Goal: Information Seeking & Learning: Compare options

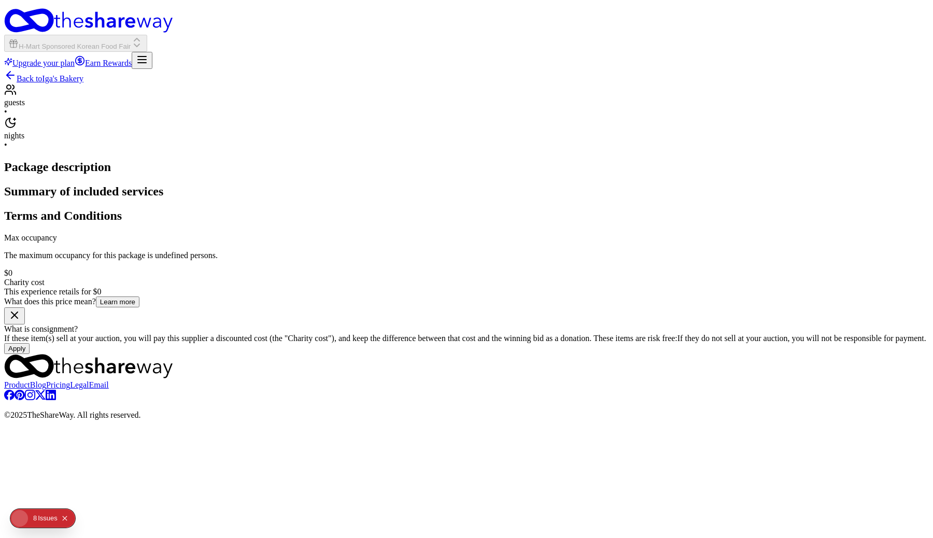
scroll to position [65, 0]
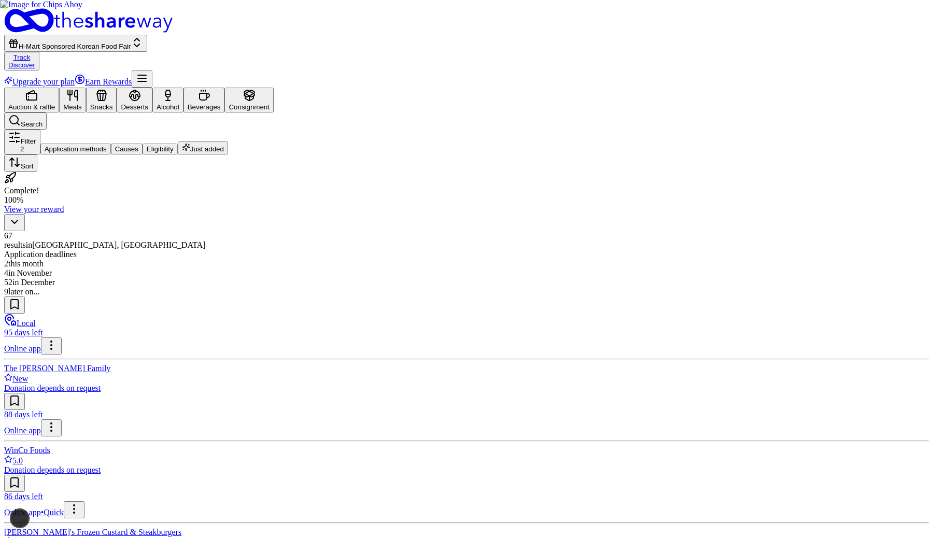
click at [270, 89] on div "Consignment" at bounding box center [249, 100] width 41 height 22
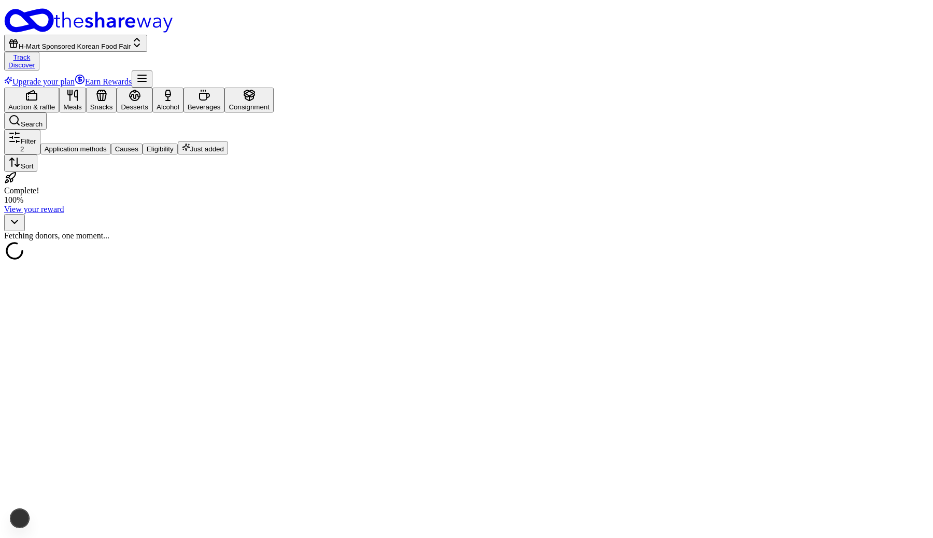
click at [549, 32] on div "H-Mart Sponsored Korean Food Fair Track Discover Upgrade your plan Earn Rewards" at bounding box center [466, 47] width 925 height 79
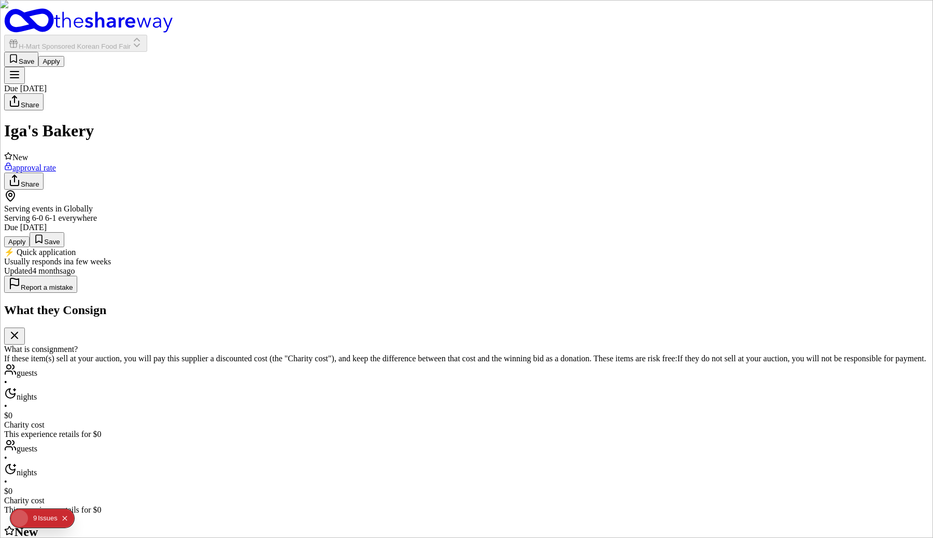
scroll to position [551, 0]
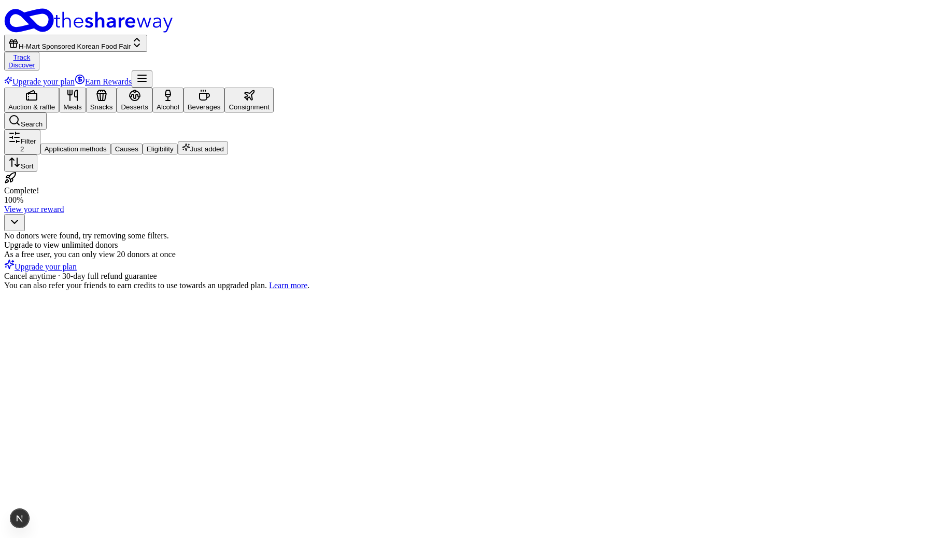
click at [55, 103] on div "Auction & raffle" at bounding box center [31, 107] width 47 height 8
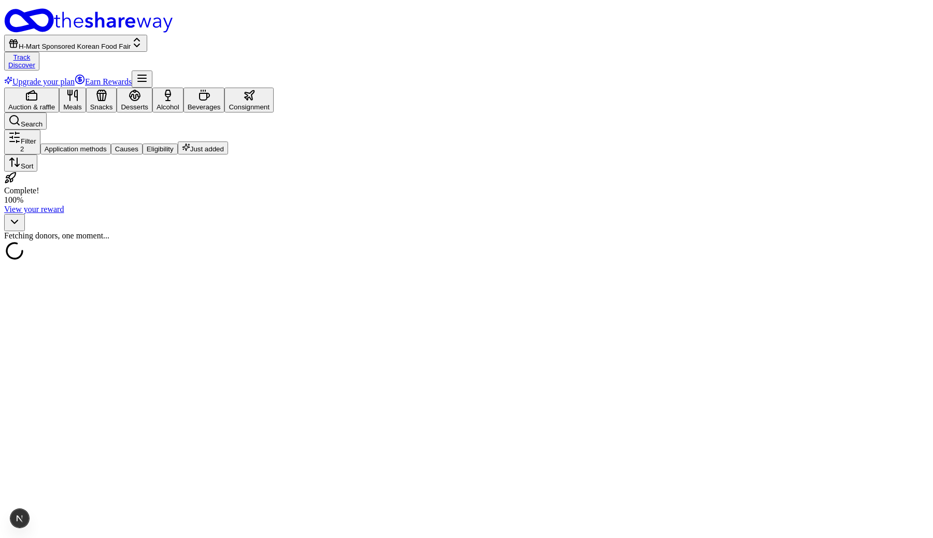
click at [270, 103] on div "Consignment" at bounding box center [249, 107] width 41 height 8
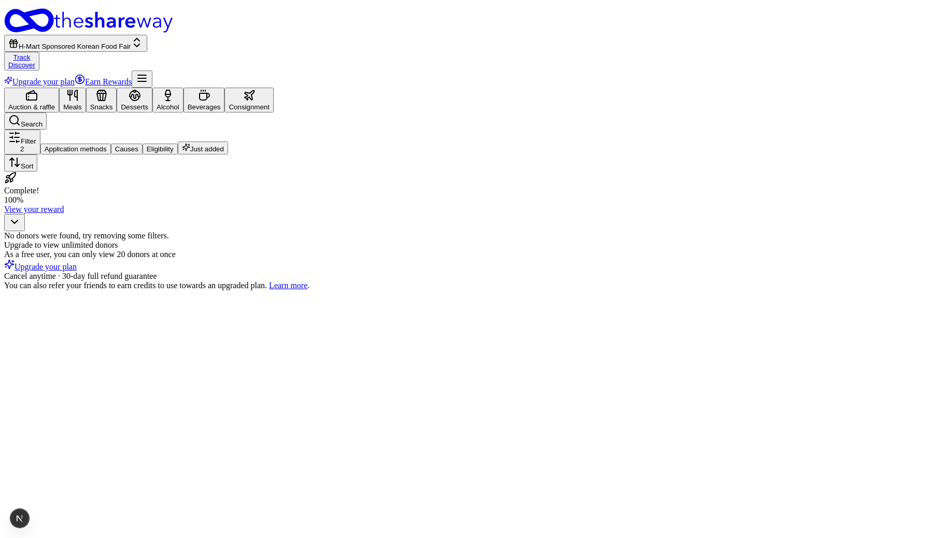
click at [55, 103] on div "Auction & raffle" at bounding box center [31, 107] width 47 height 8
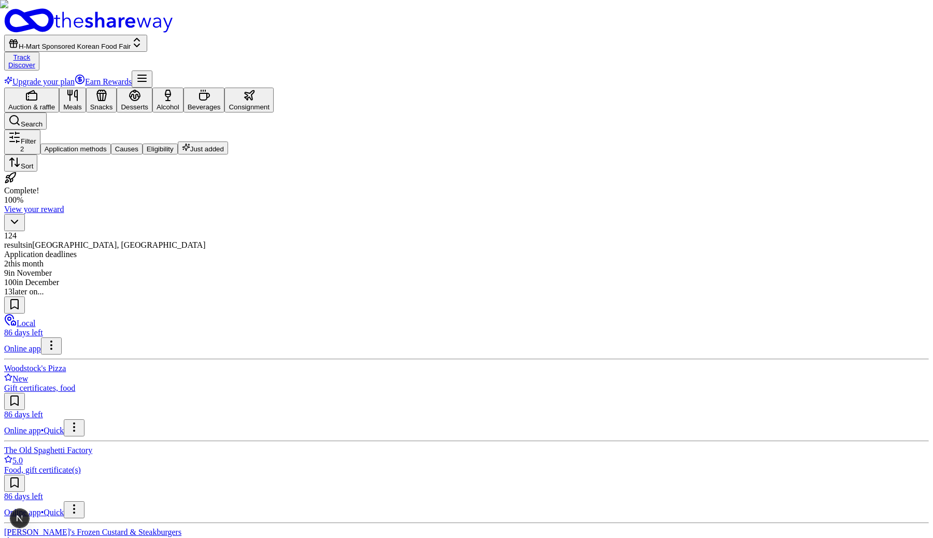
click at [256, 89] on icon "button" at bounding box center [249, 95] width 12 height 12
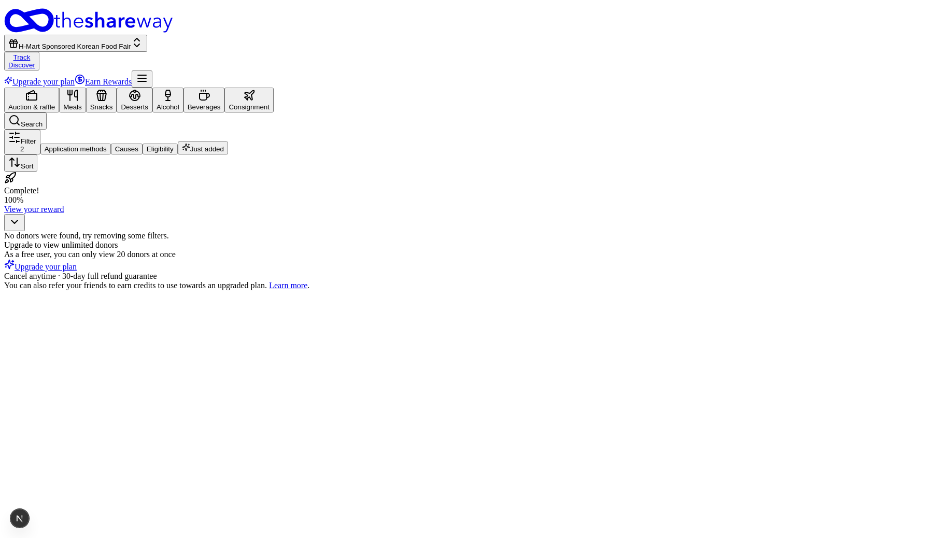
click at [221, 89] on div "button" at bounding box center [204, 96] width 33 height 14
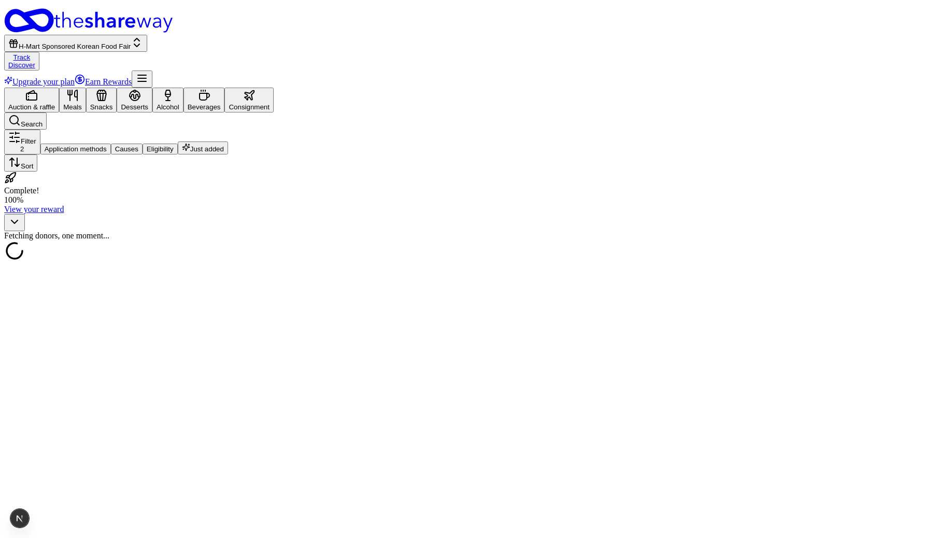
click at [251, 88] on div "Auction & raffle Meals Snacks Desserts Alcohol Beverages Consignment" at bounding box center [466, 100] width 925 height 25
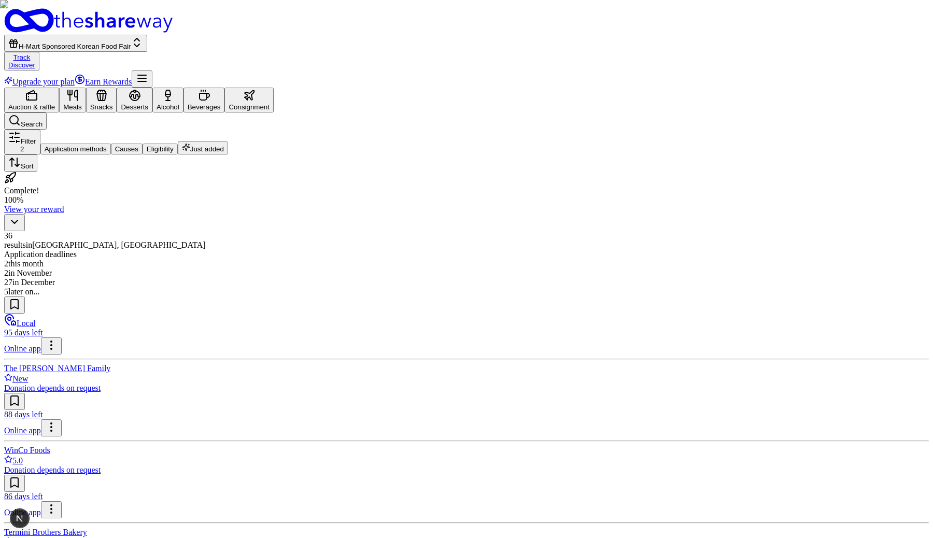
click at [179, 89] on div "Alcohol" at bounding box center [168, 100] width 23 height 22
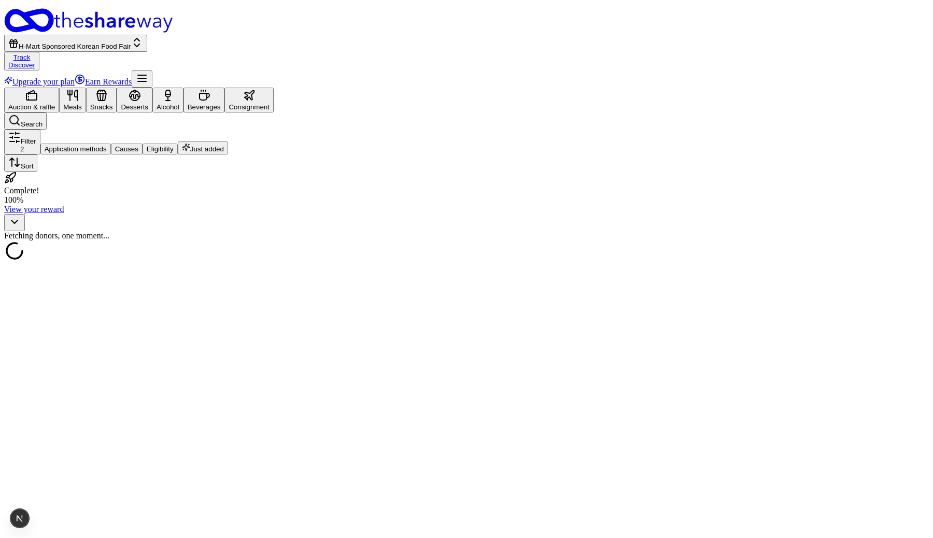
click at [270, 89] on div "Consignment" at bounding box center [249, 100] width 41 height 22
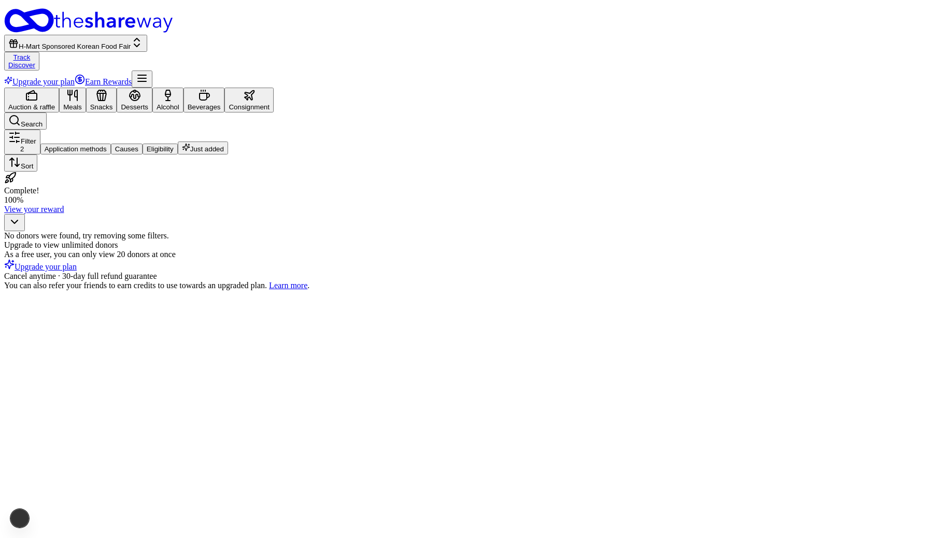
click at [221, 103] on div "Beverages" at bounding box center [204, 107] width 33 height 8
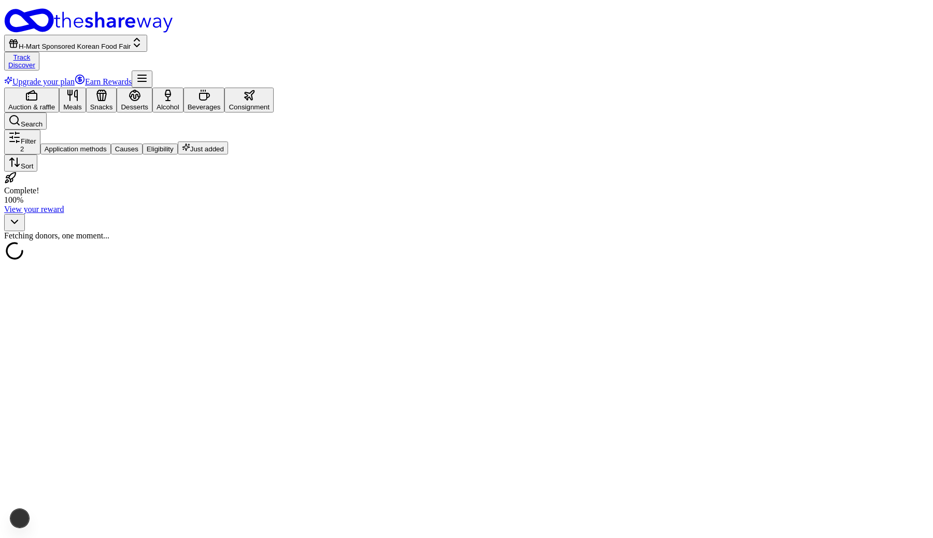
click at [55, 103] on div "Auction & raffle" at bounding box center [31, 107] width 47 height 8
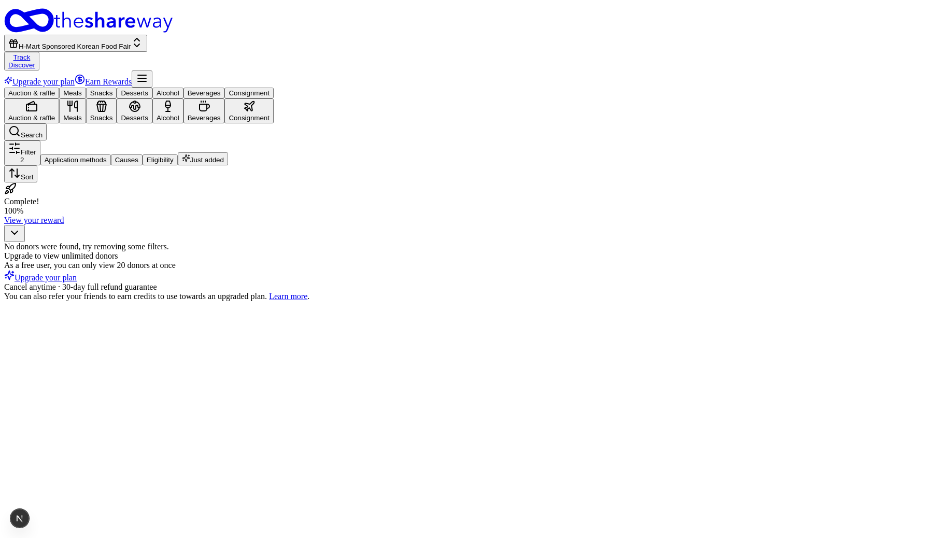
click at [225, 88] on button "Beverages" at bounding box center [203, 93] width 41 height 11
click at [183, 88] on button "Alcohol" at bounding box center [167, 93] width 31 height 11
click at [152, 88] on button "Desserts" at bounding box center [135, 93] width 36 height 11
click at [117, 88] on button "Snacks" at bounding box center [101, 93] width 31 height 11
click at [86, 88] on button "Meals" at bounding box center [72, 93] width 27 height 11
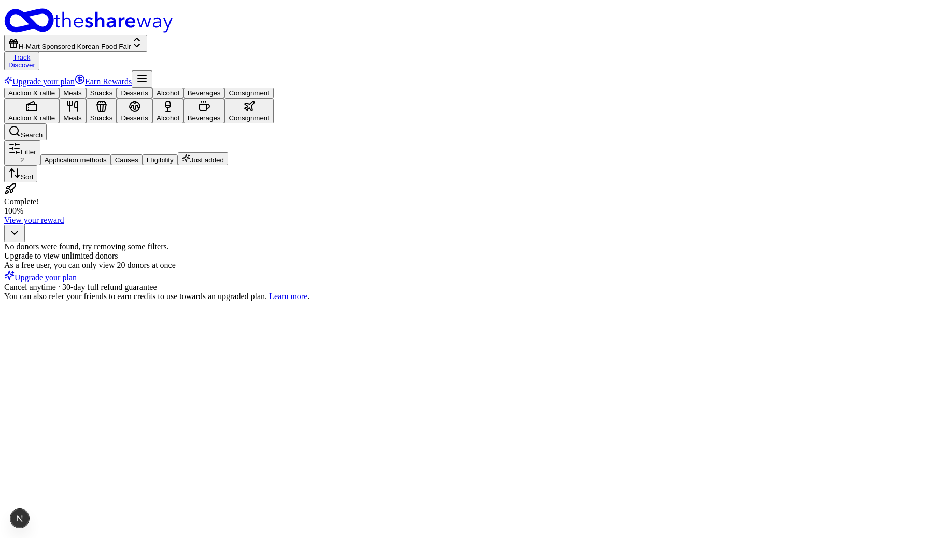
click at [59, 88] on button "Auction & raffle" at bounding box center [31, 93] width 55 height 11
click at [274, 88] on button "Consignment" at bounding box center [248, 93] width 49 height 11
click at [225, 88] on button "Beverages" at bounding box center [203, 93] width 41 height 11
click at [152, 88] on button "Desserts" at bounding box center [135, 93] width 36 height 11
click at [117, 88] on button "Snacks" at bounding box center [101, 93] width 31 height 11
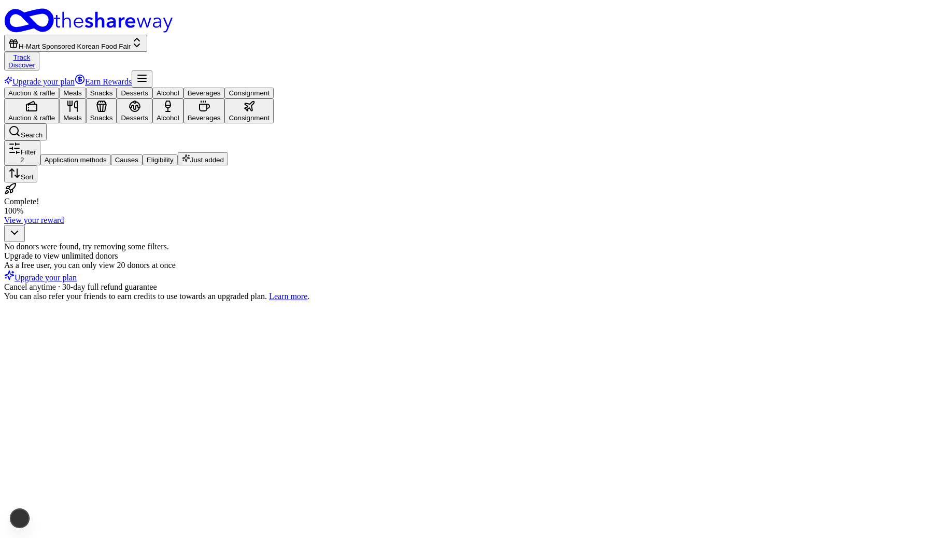
click at [86, 88] on button "Meals" at bounding box center [72, 93] width 27 height 11
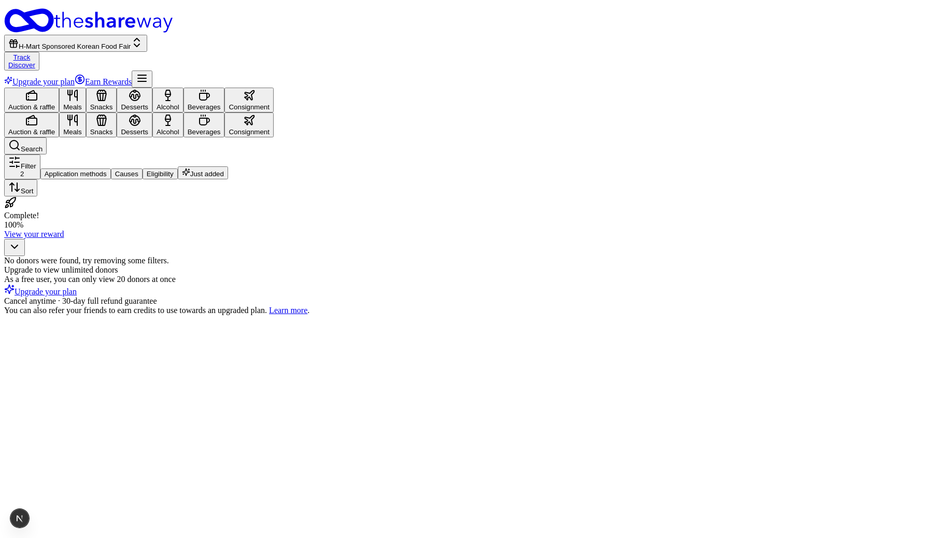
click at [55, 103] on div "Auction & raffle" at bounding box center [31, 107] width 47 height 8
click at [82, 103] on div "Meals" at bounding box center [72, 107] width 19 height 8
click at [113, 103] on div "Snacks" at bounding box center [101, 107] width 23 height 8
click at [148, 103] on div "Desserts" at bounding box center [134, 107] width 27 height 8
click at [179, 103] on div "Alcohol" at bounding box center [168, 107] width 23 height 8
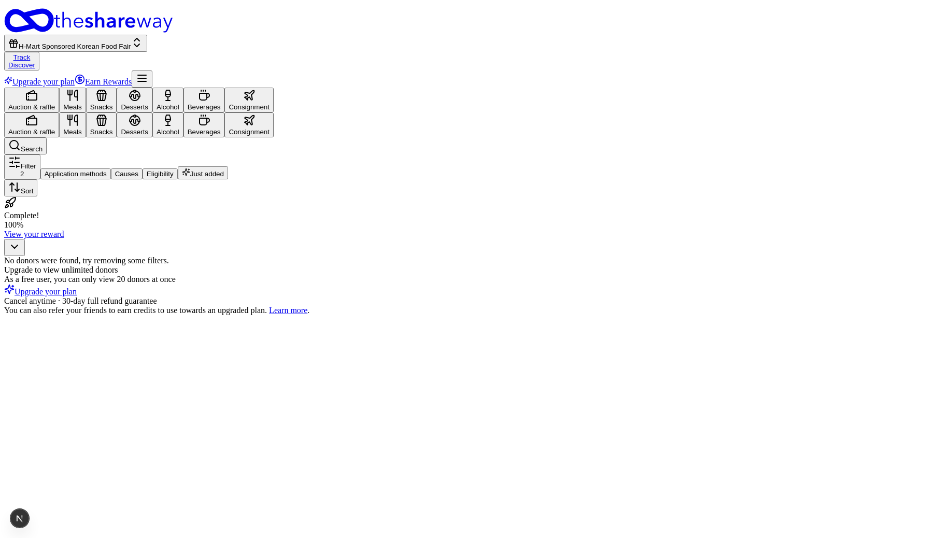
click at [221, 103] on div "Beverages" at bounding box center [204, 107] width 33 height 8
click at [270, 103] on div "Consignment" at bounding box center [249, 107] width 41 height 8
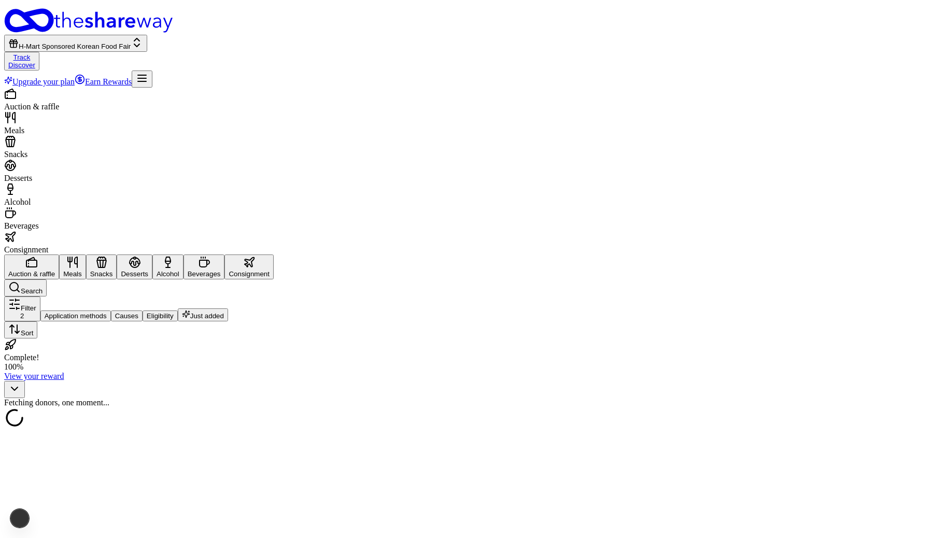
click at [80, 102] on div "Auction & raffle" at bounding box center [466, 106] width 925 height 9
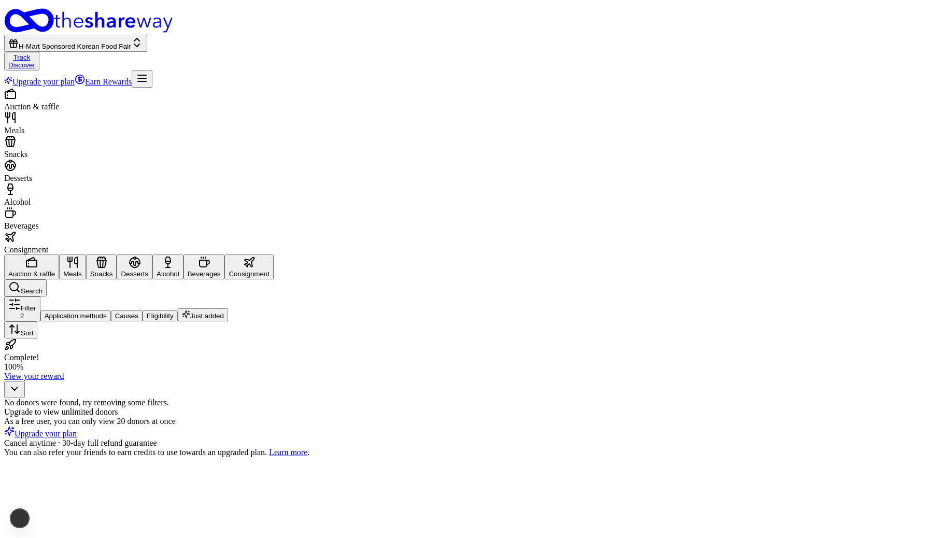
click at [332, 245] on div "Consignment" at bounding box center [466, 249] width 925 height 9
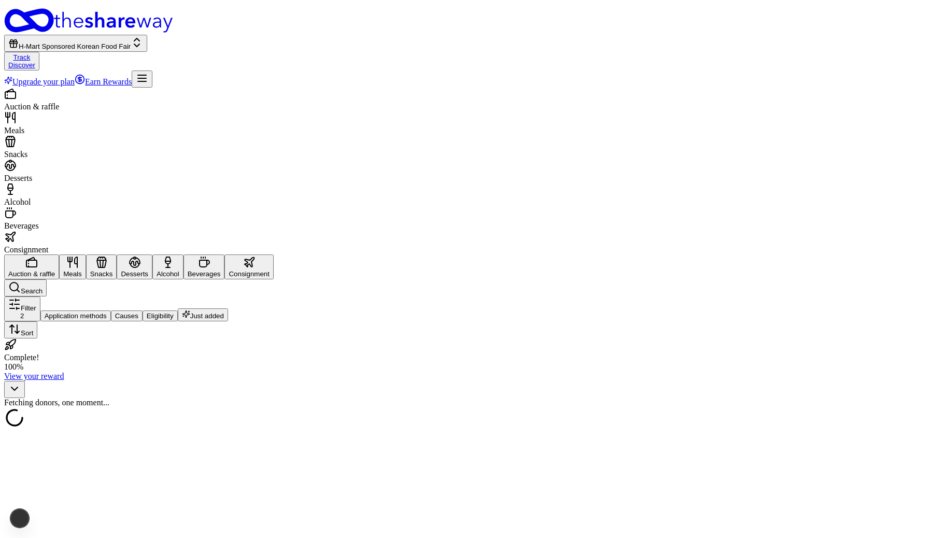
click at [294, 207] on div "Beverages" at bounding box center [466, 219] width 925 height 24
click at [255, 183] on div "Alcohol" at bounding box center [466, 195] width 925 height 24
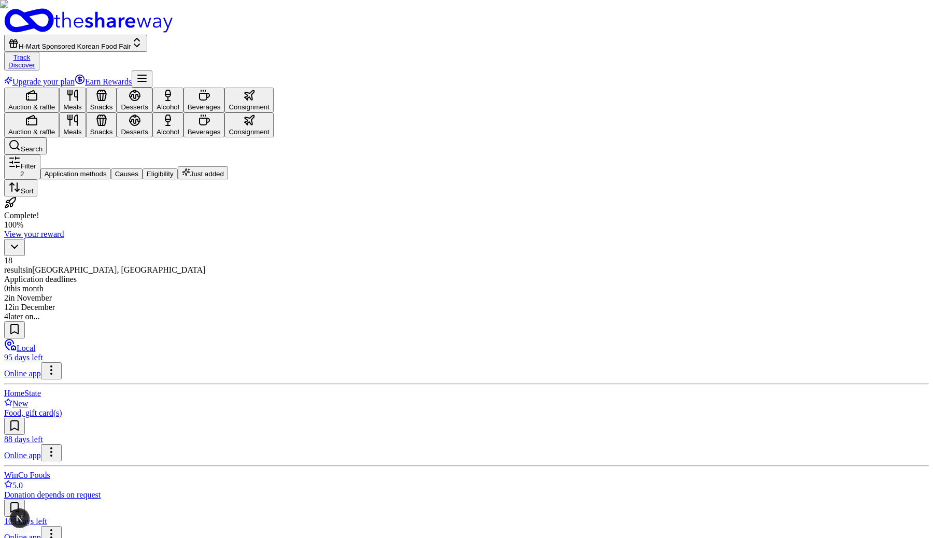
click at [331, 29] on div "H-Mart Sponsored Korean Food Fair Track Discover Upgrade your plan Earn Rewards" at bounding box center [466, 47] width 925 height 79
click at [254, 91] on icon "button" at bounding box center [249, 95] width 9 height 9
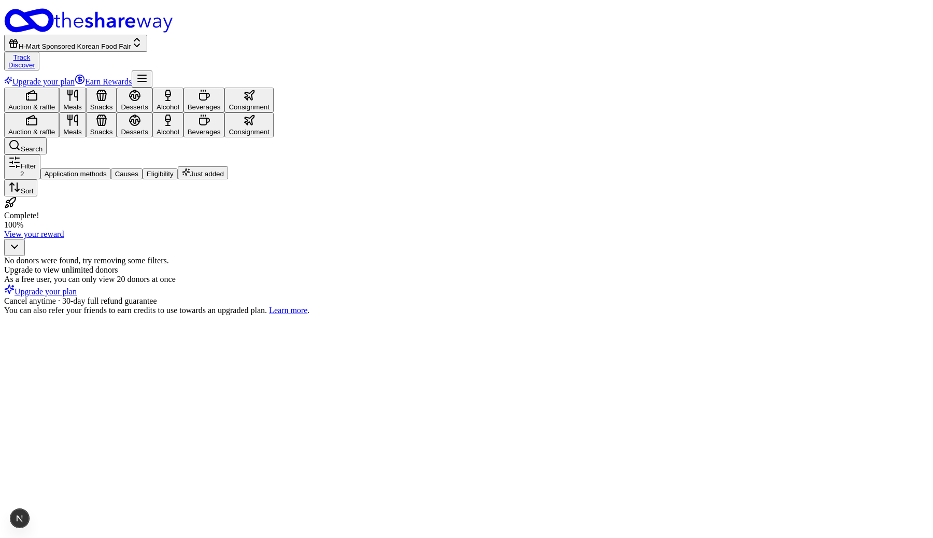
click at [256, 89] on icon "button" at bounding box center [249, 95] width 12 height 12
click at [225, 88] on button "Beverages" at bounding box center [203, 100] width 41 height 25
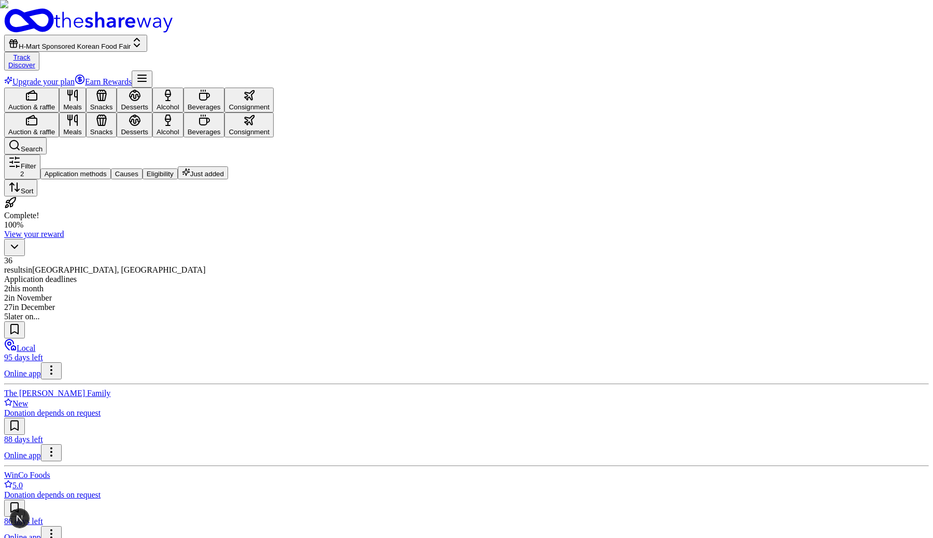
click at [179, 103] on span "Alcohol" at bounding box center [168, 107] width 23 height 8
click at [148, 103] on span "Desserts" at bounding box center [134, 107] width 27 height 8
click at [274, 88] on button "Consignment" at bounding box center [248, 100] width 49 height 25
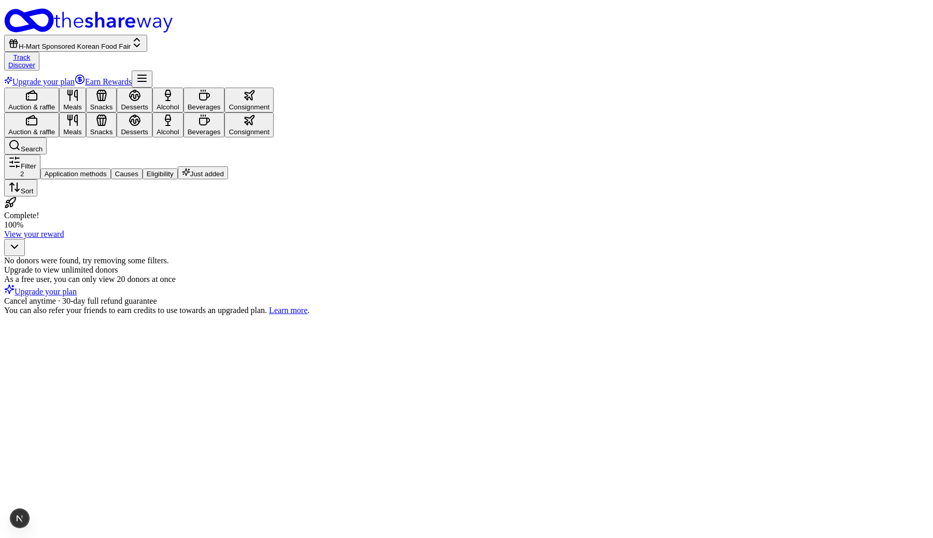
click at [225, 88] on button "Beverages" at bounding box center [203, 100] width 41 height 25
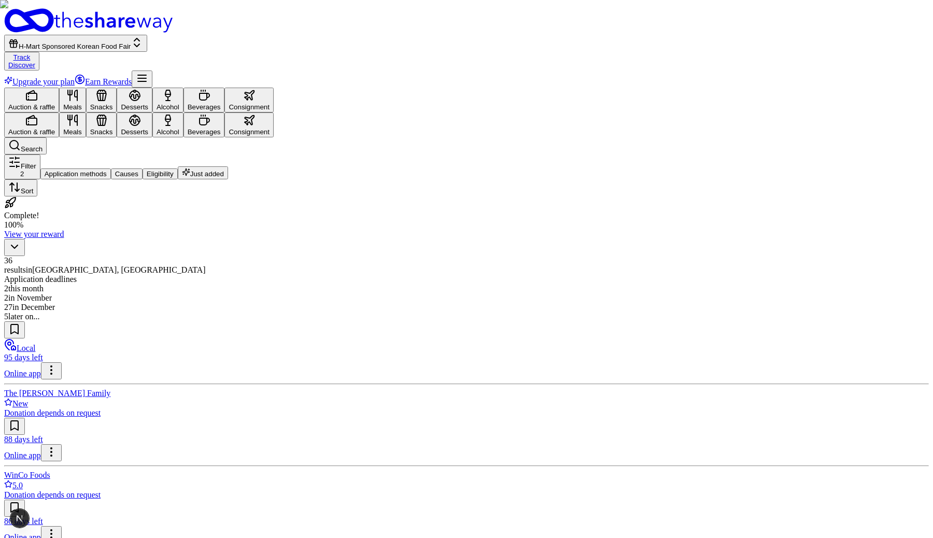
click at [183, 88] on button "Alcohol" at bounding box center [167, 100] width 31 height 25
click at [152, 88] on button "Desserts" at bounding box center [135, 100] width 36 height 25
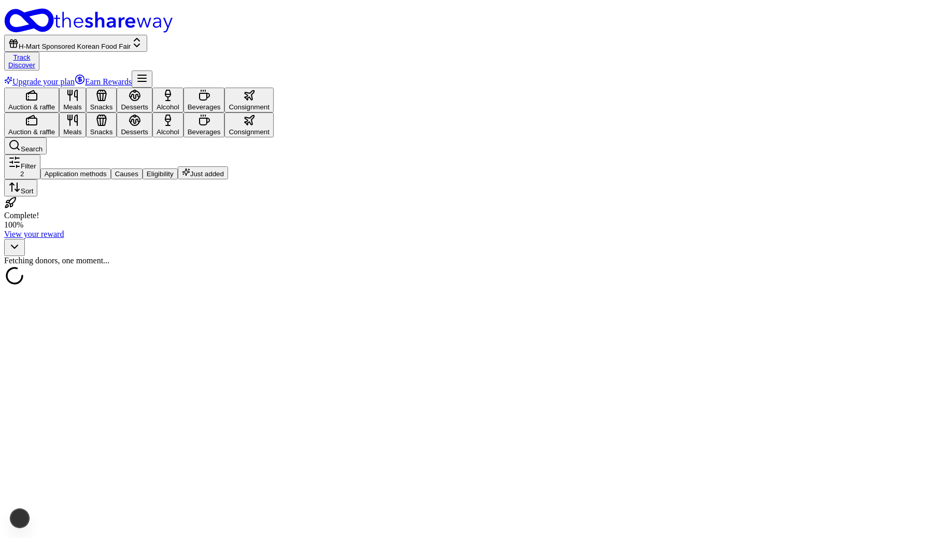
click at [117, 88] on button "Snacks" at bounding box center [101, 100] width 31 height 25
click at [82, 103] on span "Meals" at bounding box center [72, 107] width 19 height 8
click at [270, 103] on span "Consignment" at bounding box center [249, 107] width 41 height 8
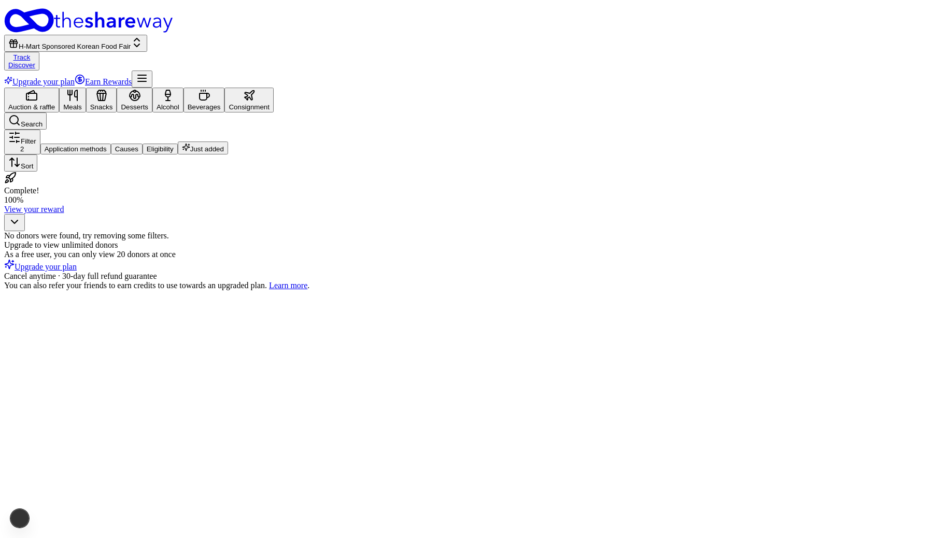
click at [221, 103] on div "Beverages" at bounding box center [204, 107] width 33 height 8
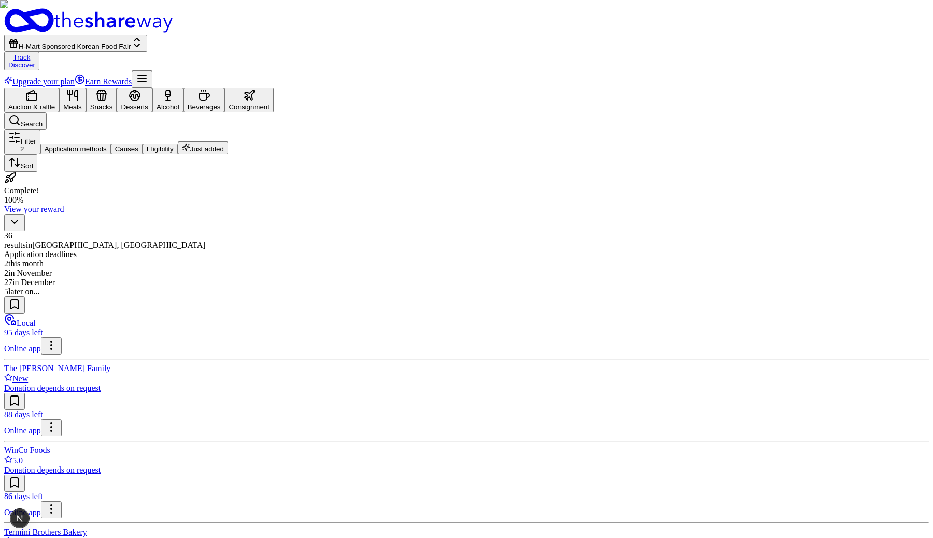
click at [179, 103] on div "Alcohol" at bounding box center [168, 107] width 23 height 8
click at [274, 88] on button "Consignment" at bounding box center [248, 100] width 49 height 25
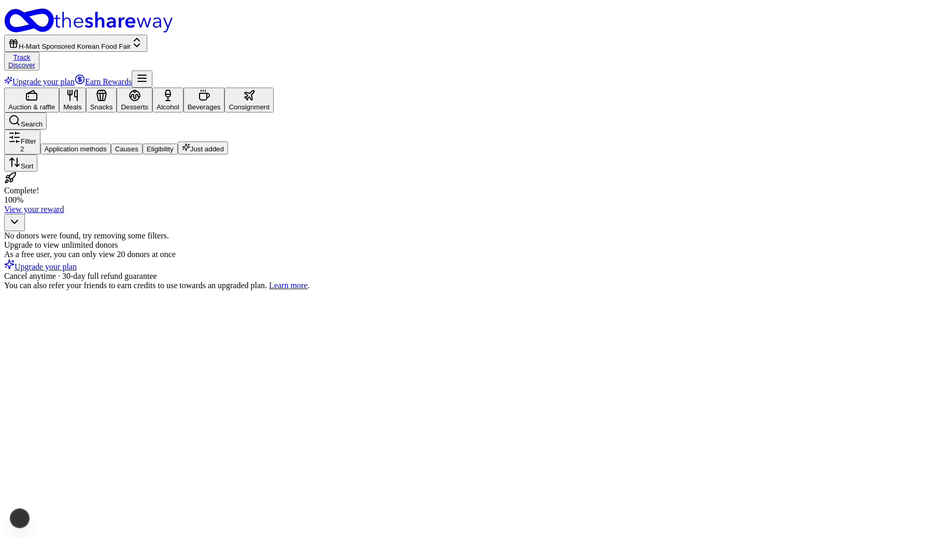
click at [221, 103] on div "Beverages" at bounding box center [204, 107] width 33 height 8
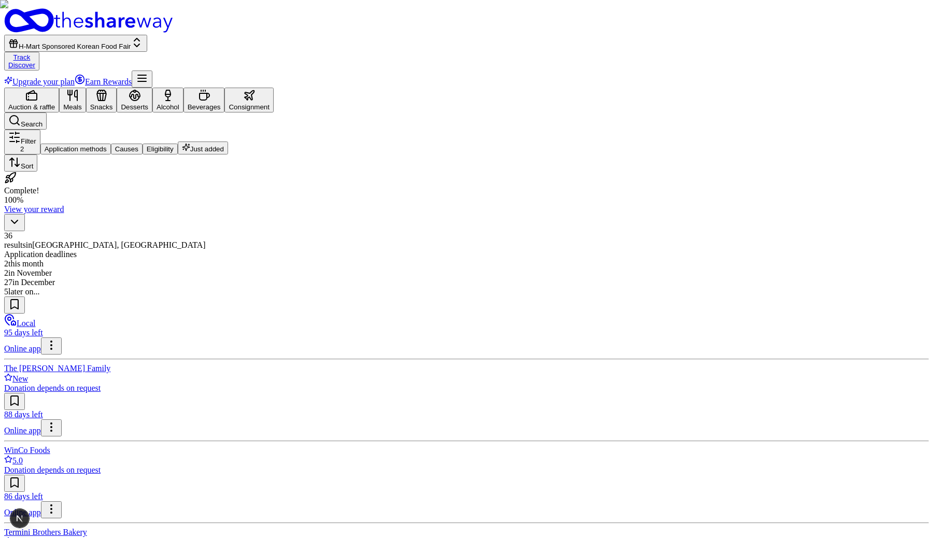
click at [179, 103] on div "Alcohol" at bounding box center [168, 107] width 23 height 8
click at [141, 89] on icon "button" at bounding box center [135, 95] width 12 height 12
click at [117, 88] on button "Snacks" at bounding box center [101, 100] width 31 height 25
click at [86, 88] on button "Meals" at bounding box center [72, 100] width 27 height 25
click at [256, 89] on icon "button" at bounding box center [249, 95] width 12 height 12
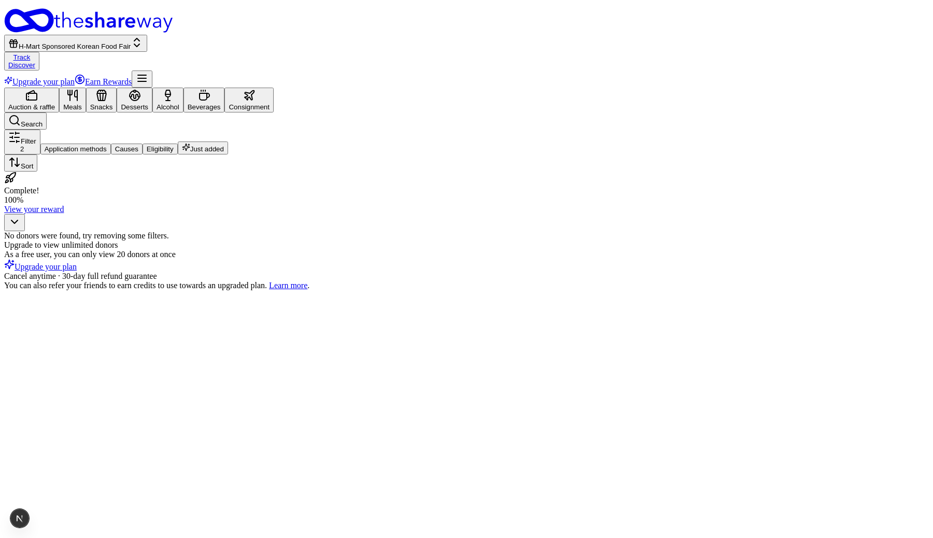
click at [274, 88] on button "Consignment" at bounding box center [248, 100] width 49 height 25
click at [225, 88] on button "Beverages" at bounding box center [203, 100] width 41 height 25
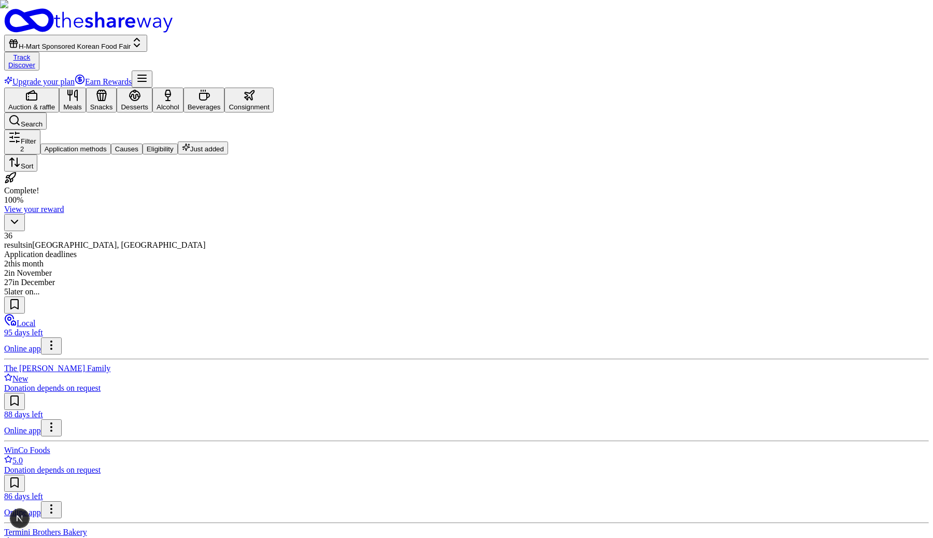
click at [183, 88] on button "Alcohol" at bounding box center [167, 100] width 31 height 25
click at [148, 103] on div "Desserts" at bounding box center [134, 107] width 27 height 8
click at [152, 88] on button "Desserts" at bounding box center [135, 100] width 36 height 25
click at [183, 88] on button "Alcohol" at bounding box center [167, 100] width 31 height 25
click at [225, 88] on button "Beverages" at bounding box center [203, 100] width 41 height 25
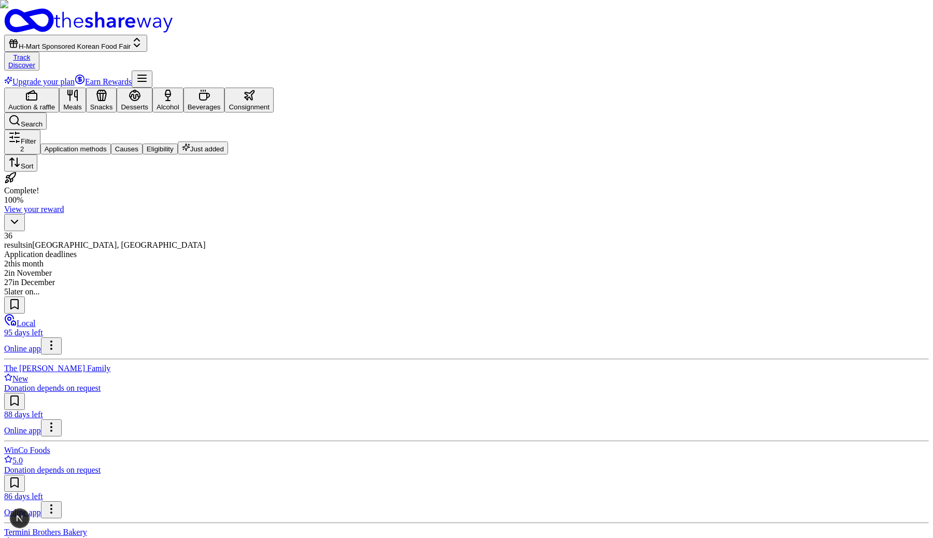
click at [274, 88] on button "Consignment" at bounding box center [248, 100] width 49 height 25
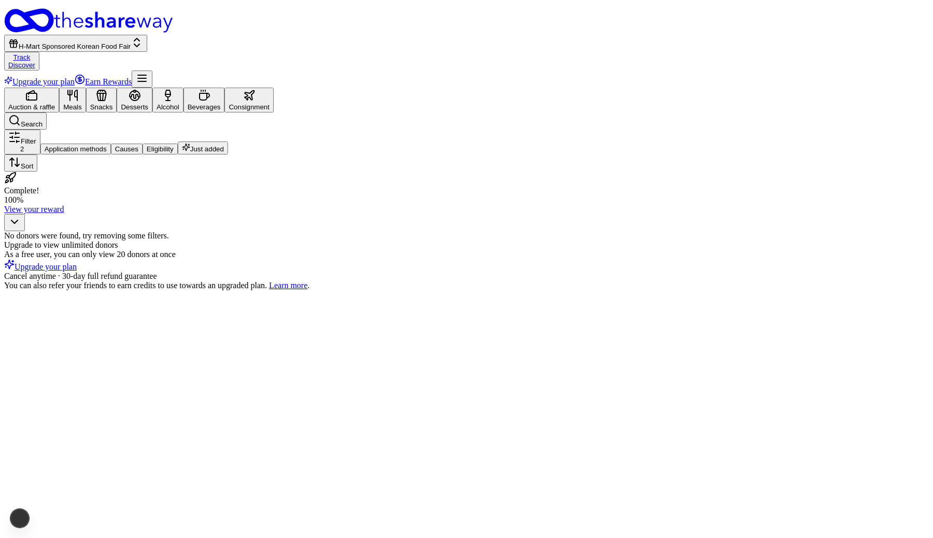
click at [225, 88] on button "Beverages" at bounding box center [203, 100] width 41 height 25
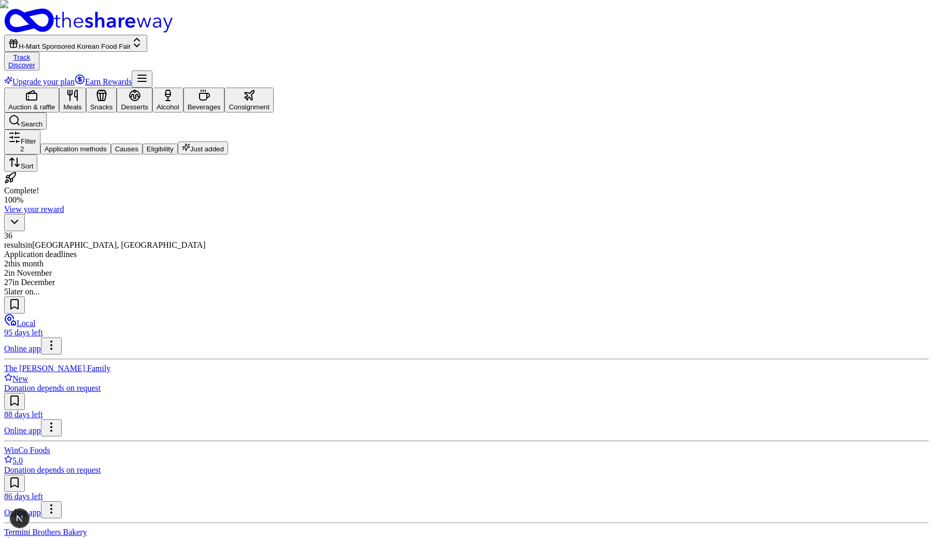
click at [183, 88] on button "Alcohol" at bounding box center [167, 100] width 31 height 25
click at [152, 88] on button "Desserts" at bounding box center [135, 100] width 36 height 25
click at [117, 88] on button "Snacks" at bounding box center [101, 100] width 31 height 25
click at [140, 91] on icon "button" at bounding box center [135, 95] width 10 height 8
click at [168, 97] on icon "button" at bounding box center [168, 99] width 0 height 4
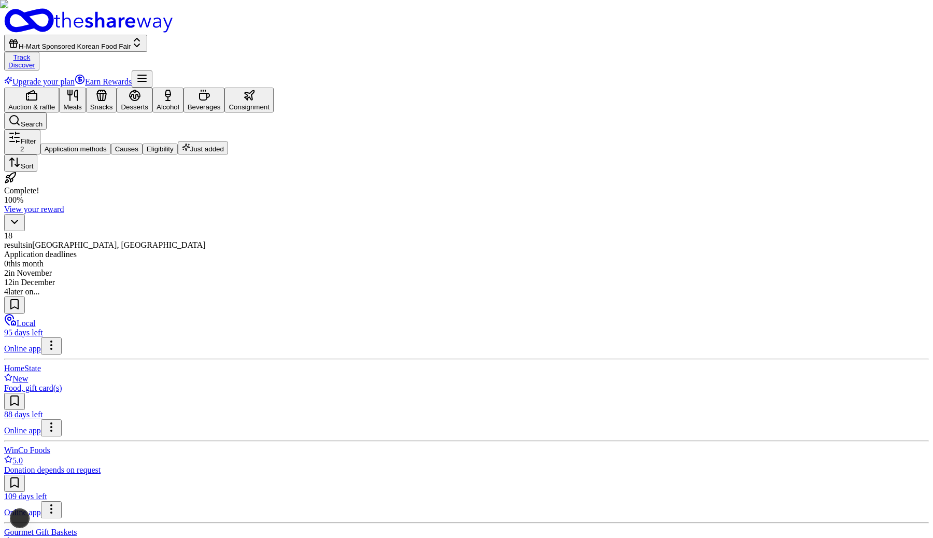
click at [225, 88] on button "Beverages" at bounding box center [203, 100] width 41 height 25
click at [274, 88] on button "Consignment" at bounding box center [248, 100] width 49 height 25
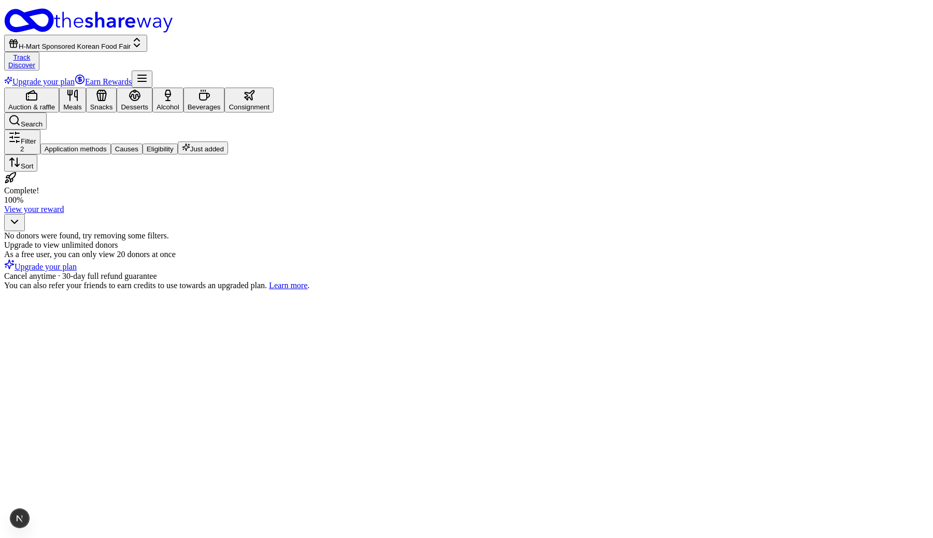
click at [59, 88] on button "Auction & raffle" at bounding box center [31, 100] width 55 height 25
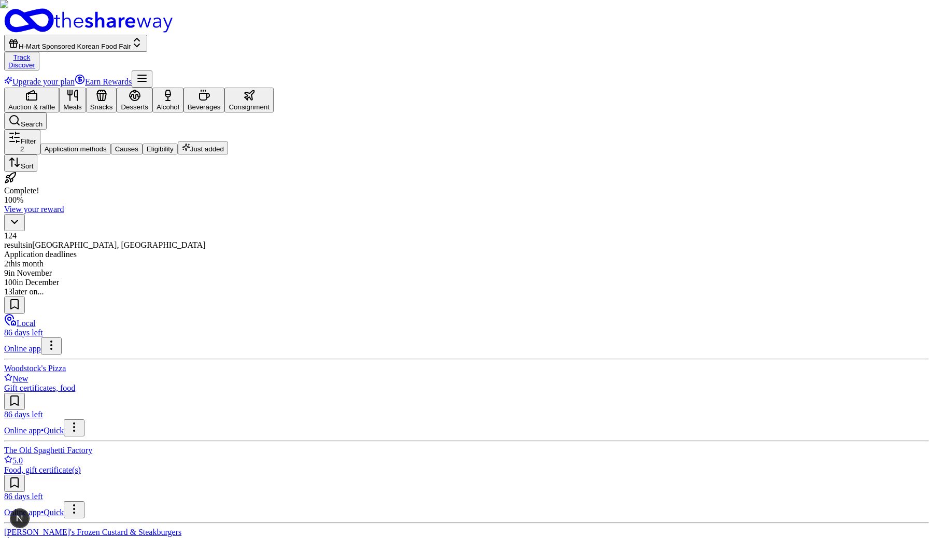
click at [86, 88] on button "Meals" at bounding box center [72, 100] width 27 height 25
click at [117, 88] on button "Snacks" at bounding box center [101, 100] width 31 height 25
click at [152, 88] on button "Desserts" at bounding box center [135, 100] width 36 height 25
click at [183, 88] on button "Alcohol" at bounding box center [167, 100] width 31 height 25
click at [221, 103] on div "Beverages" at bounding box center [204, 107] width 33 height 8
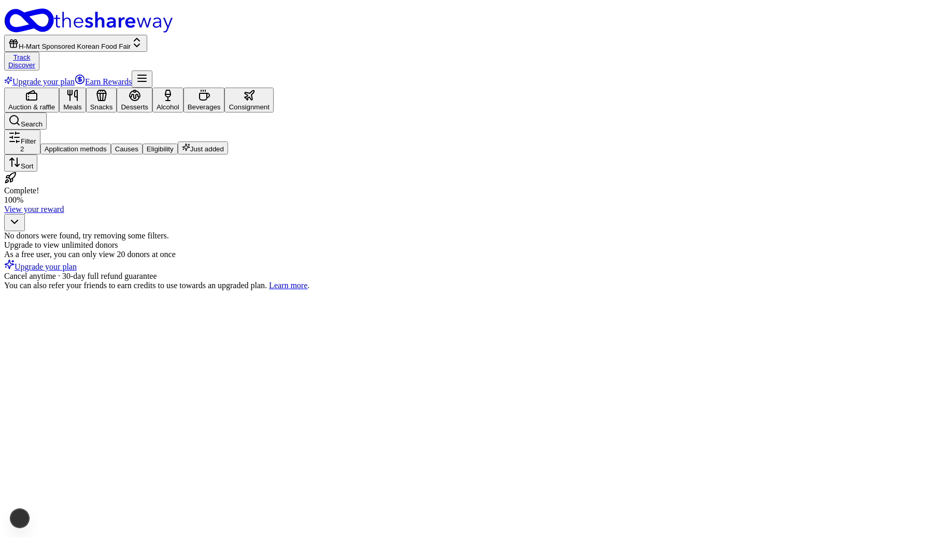
click at [270, 103] on div "Consignment" at bounding box center [249, 107] width 41 height 8
click at [179, 103] on div "Alcohol" at bounding box center [168, 107] width 23 height 8
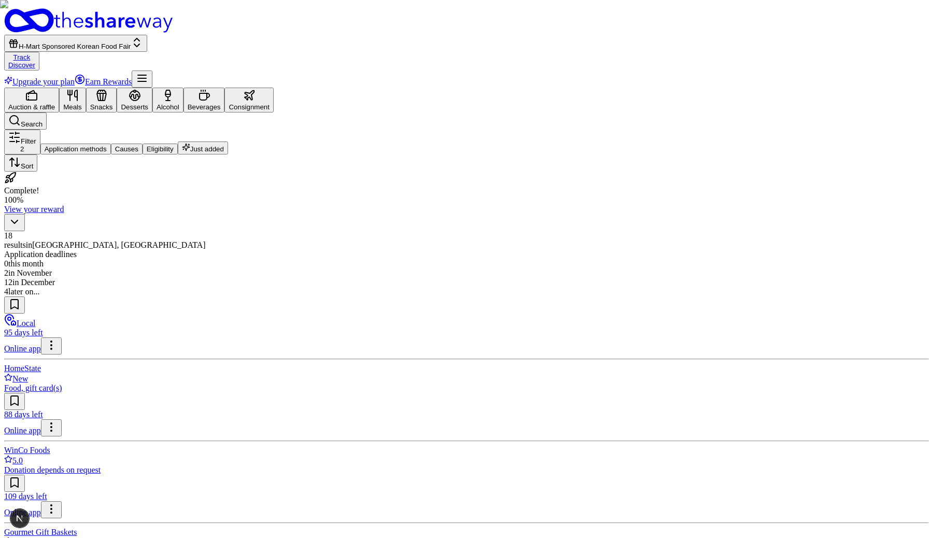
click at [221, 103] on div "Beverages" at bounding box center [204, 107] width 33 height 8
click at [188, 88] on div "Auction & raffle Meals Snacks Desserts Alcohol Beverages Consignment" at bounding box center [466, 100] width 925 height 25
click at [108, 89] on icon "button" at bounding box center [101, 95] width 12 height 12
click at [37, 93] on rect "button" at bounding box center [31, 96] width 10 height 7
click at [86, 88] on button "Meals" at bounding box center [72, 100] width 27 height 25
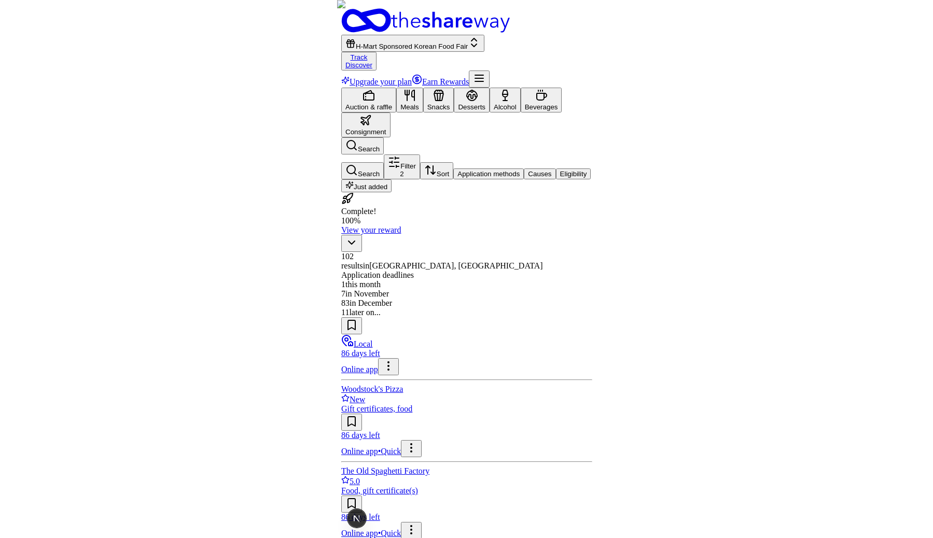
scroll to position [0, 119]
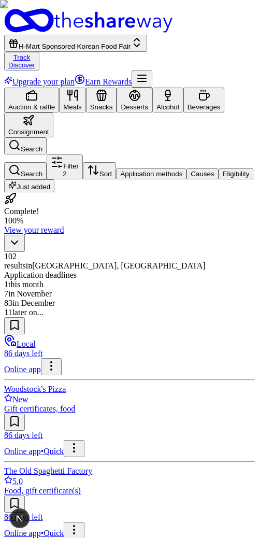
click at [33, 116] on icon "button" at bounding box center [28, 120] width 9 height 9
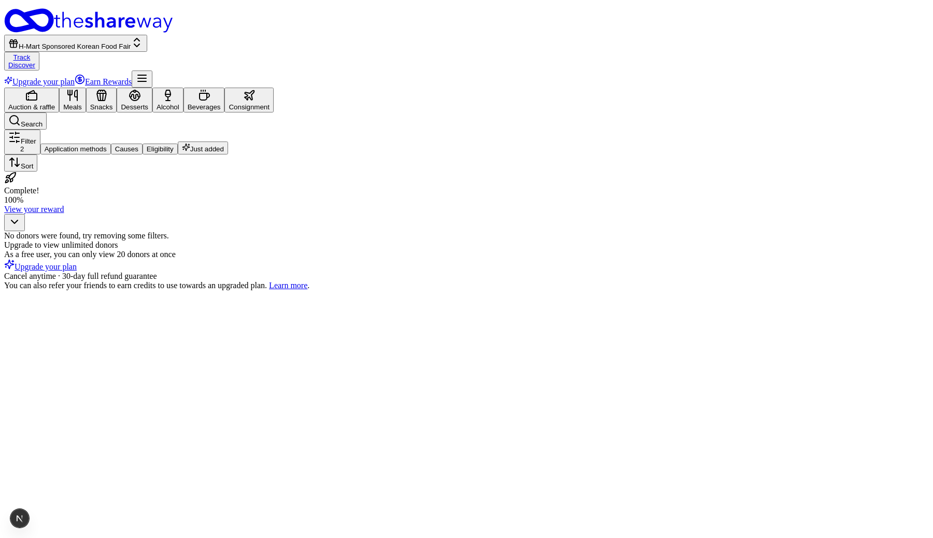
click at [38, 89] on icon "button" at bounding box center [31, 95] width 12 height 12
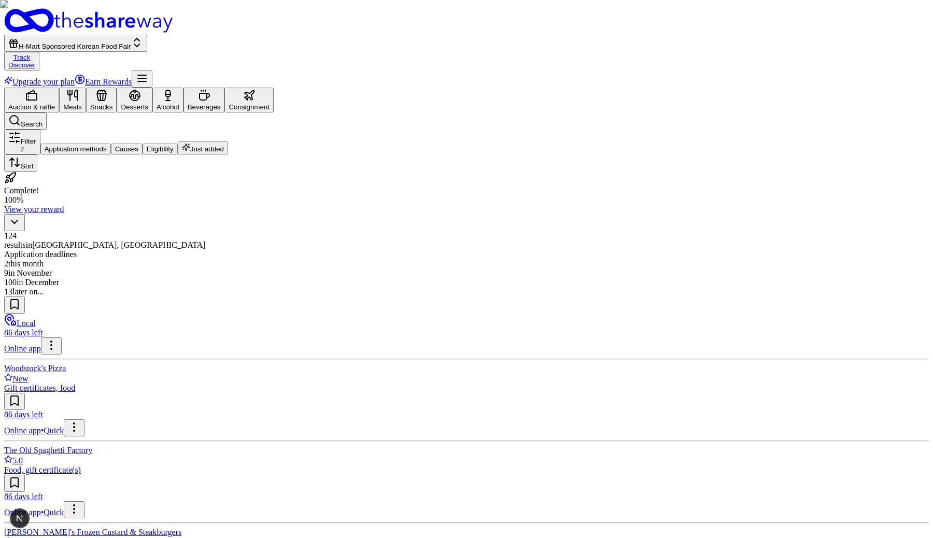
click at [86, 88] on button "Meals" at bounding box center [72, 100] width 27 height 25
click at [117, 88] on button "Snacks" at bounding box center [101, 100] width 31 height 25
click at [242, 88] on div "Auction & raffle Meals Snacks Desserts Alcohol Beverages Consignment" at bounding box center [466, 100] width 925 height 25
click at [148, 103] on div "Desserts" at bounding box center [134, 107] width 27 height 8
click at [183, 88] on button "Alcohol" at bounding box center [167, 100] width 31 height 25
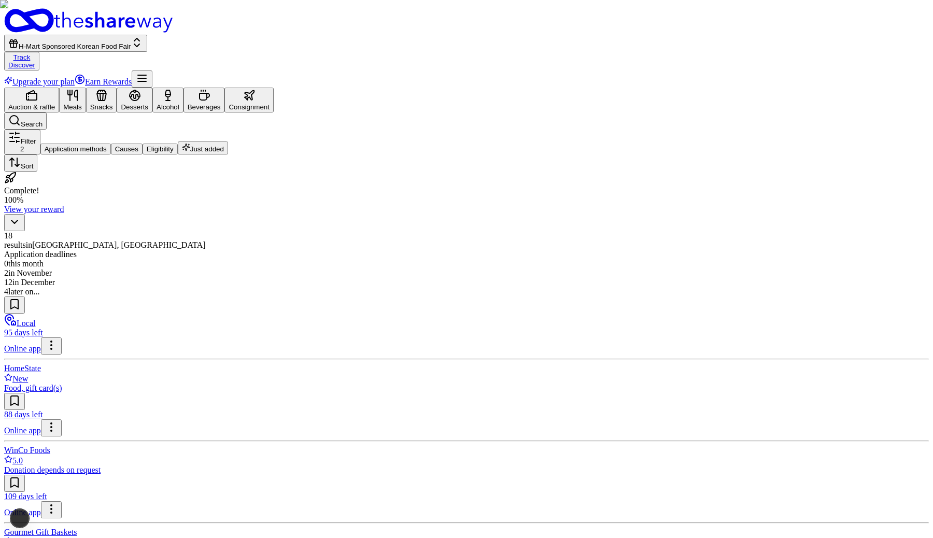
click at [225, 88] on button "Beverages" at bounding box center [203, 100] width 41 height 25
click at [274, 88] on button "Consignment" at bounding box center [248, 100] width 49 height 25
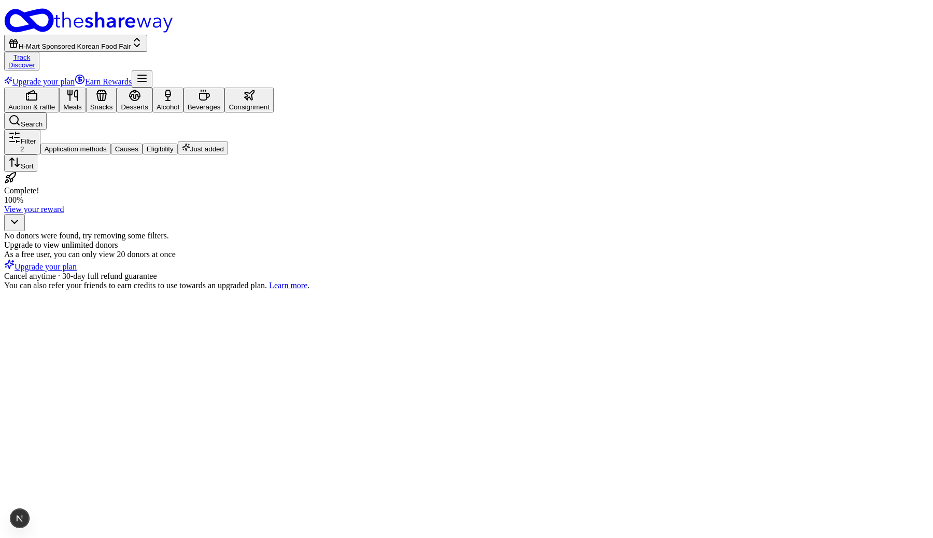
click at [59, 88] on button "Auction & raffle" at bounding box center [31, 100] width 55 height 25
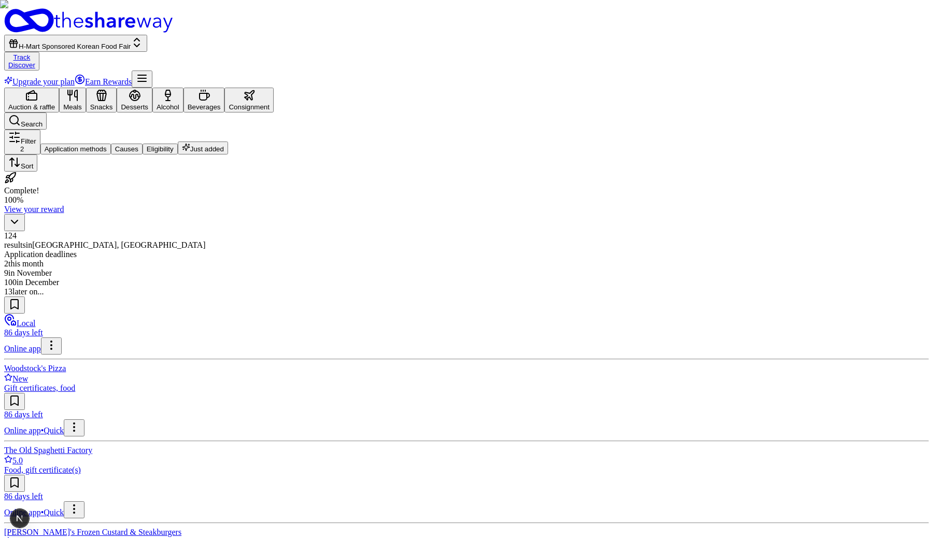
click at [86, 88] on button "Meals" at bounding box center [72, 100] width 27 height 25
click at [117, 88] on button "Snacks" at bounding box center [101, 100] width 31 height 25
click at [152, 88] on button "Desserts" at bounding box center [135, 100] width 36 height 25
click at [179, 103] on div "Alcohol" at bounding box center [168, 107] width 23 height 8
click at [221, 103] on div "Beverages" at bounding box center [204, 107] width 33 height 8
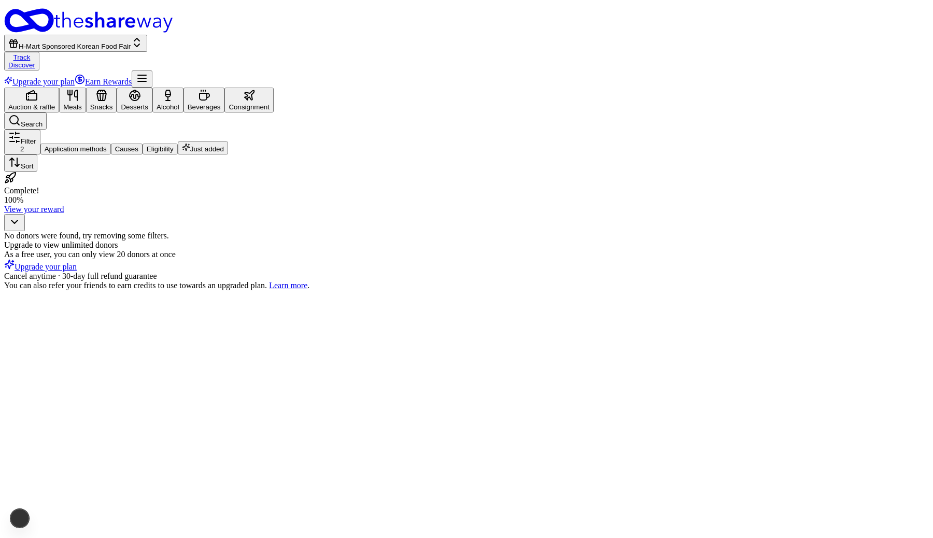
click at [274, 88] on button "Consignment" at bounding box center [248, 100] width 49 height 25
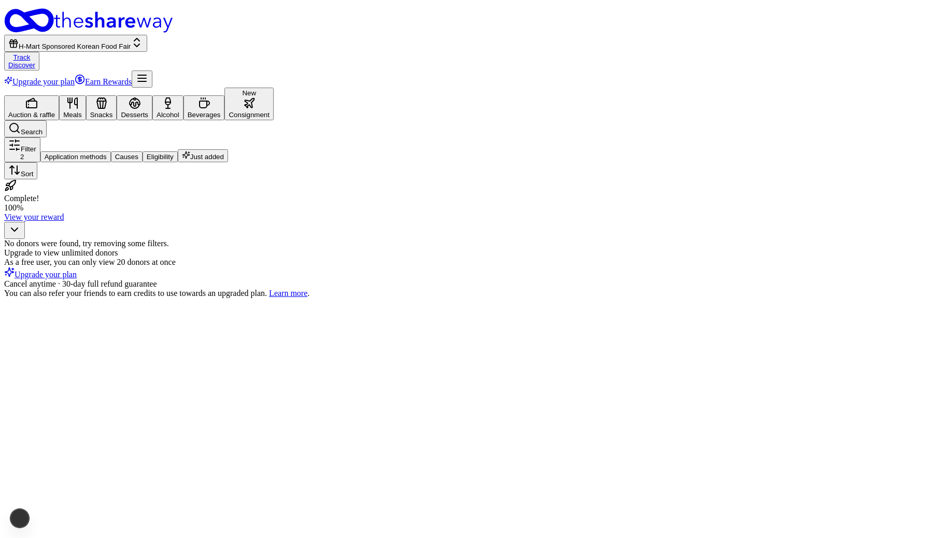
click at [38, 97] on icon "button" at bounding box center [31, 103] width 12 height 12
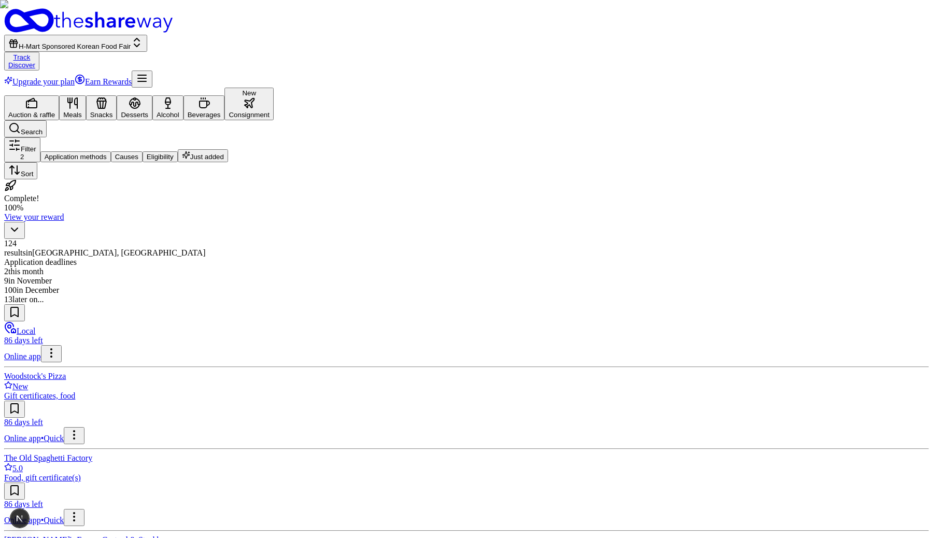
click at [256, 97] on icon "button" at bounding box center [249, 103] width 12 height 12
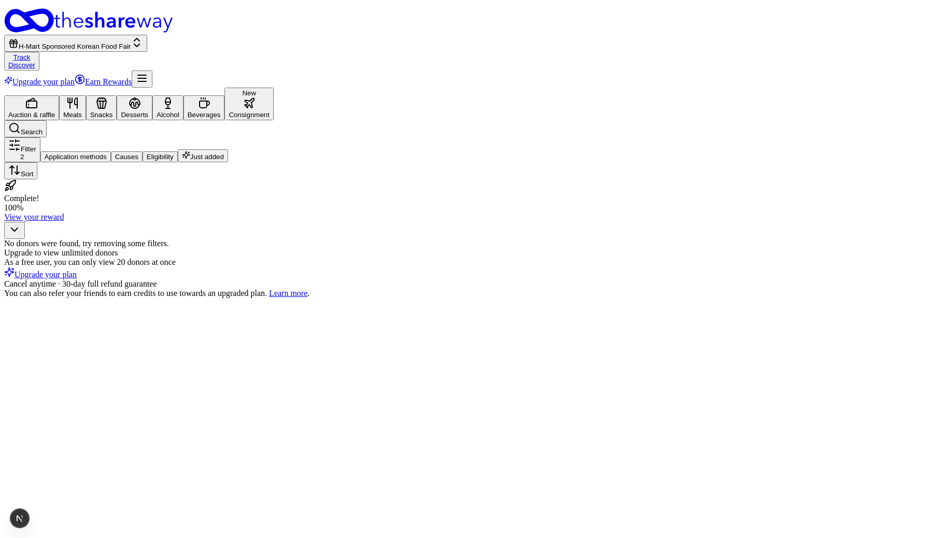
click at [225, 95] on button "Beverages" at bounding box center [203, 107] width 41 height 25
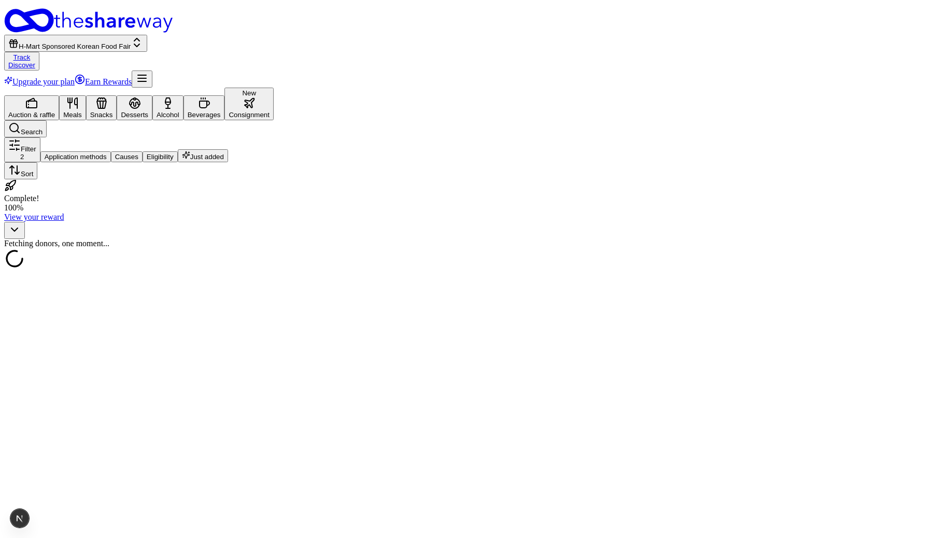
click at [174, 97] on icon "button" at bounding box center [168, 103] width 12 height 12
click at [152, 95] on button "Desserts" at bounding box center [135, 107] width 36 height 25
click at [113, 111] on div "Snacks" at bounding box center [101, 115] width 23 height 8
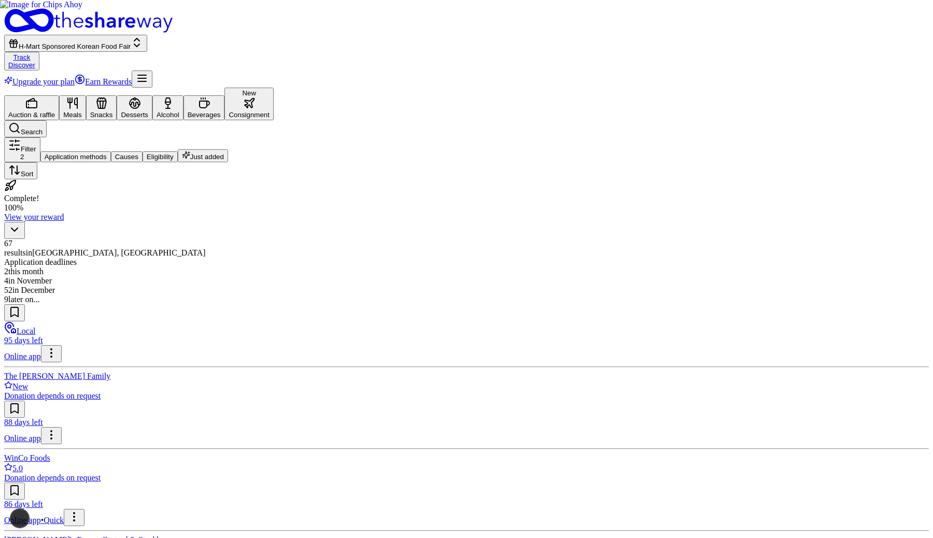
click at [274, 88] on button "New Consignment" at bounding box center [248, 104] width 49 height 33
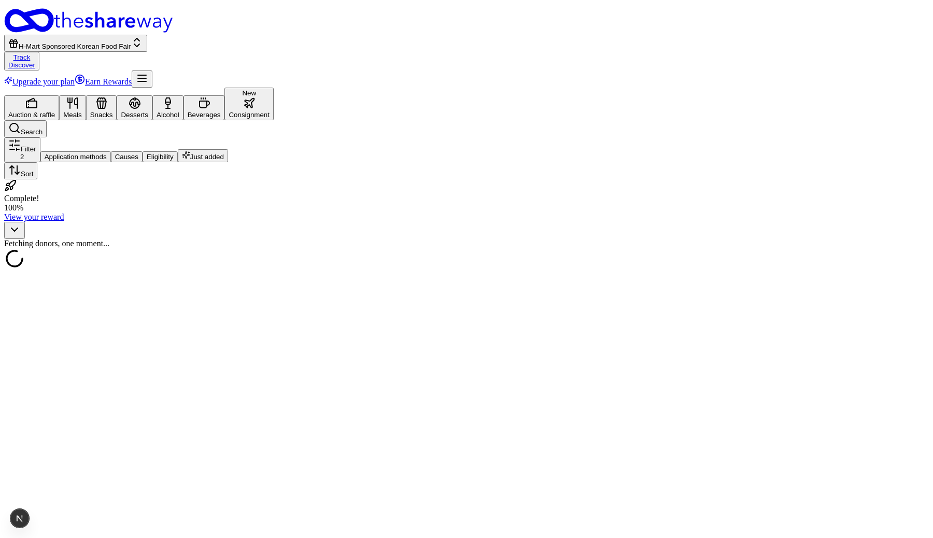
click at [225, 95] on button "Beverages" at bounding box center [203, 107] width 41 height 25
click at [183, 95] on button "Alcohol" at bounding box center [167, 107] width 31 height 25
click at [152, 95] on button "Desserts" at bounding box center [135, 107] width 36 height 25
click at [108, 97] on icon "button" at bounding box center [101, 103] width 12 height 12
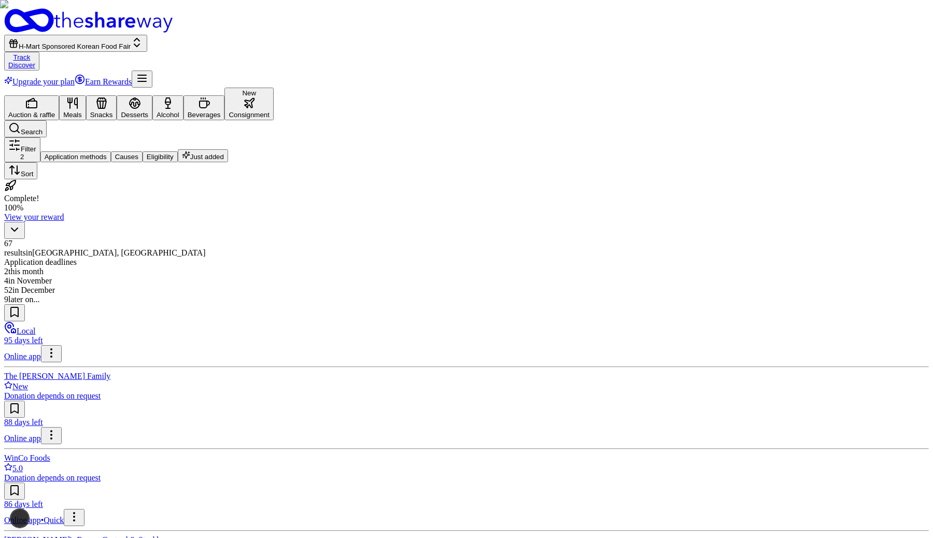
click at [82, 111] on div "Meals" at bounding box center [72, 115] width 19 height 8
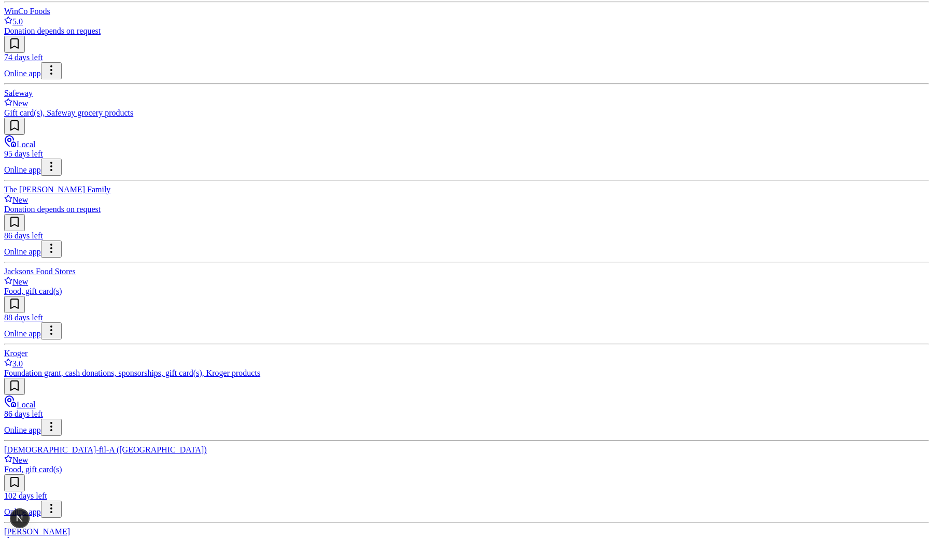
scroll to position [956, 0]
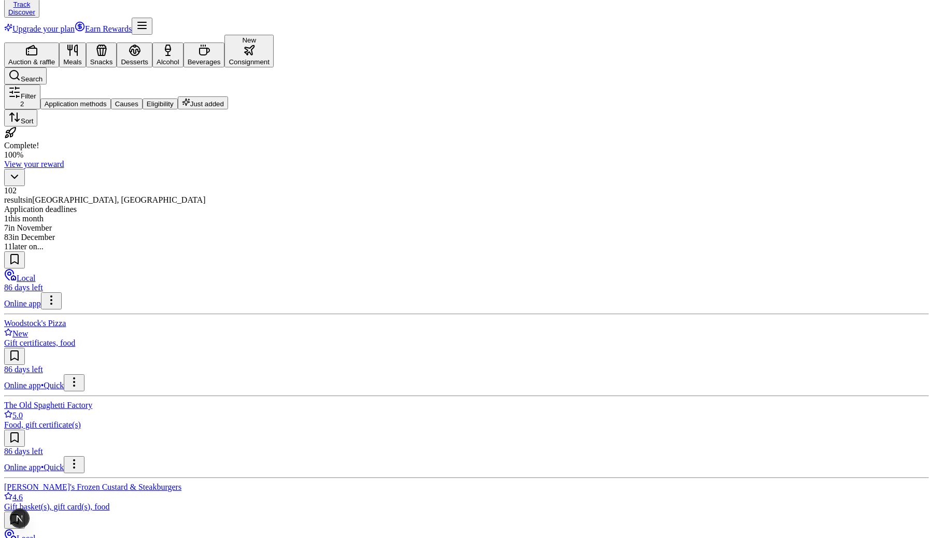
scroll to position [0, 0]
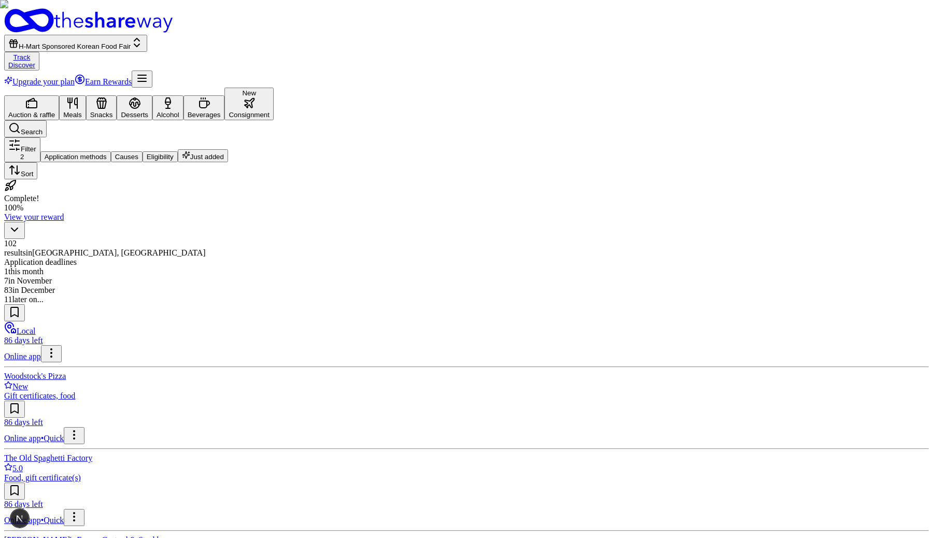
click at [256, 97] on icon "button" at bounding box center [249, 103] width 12 height 12
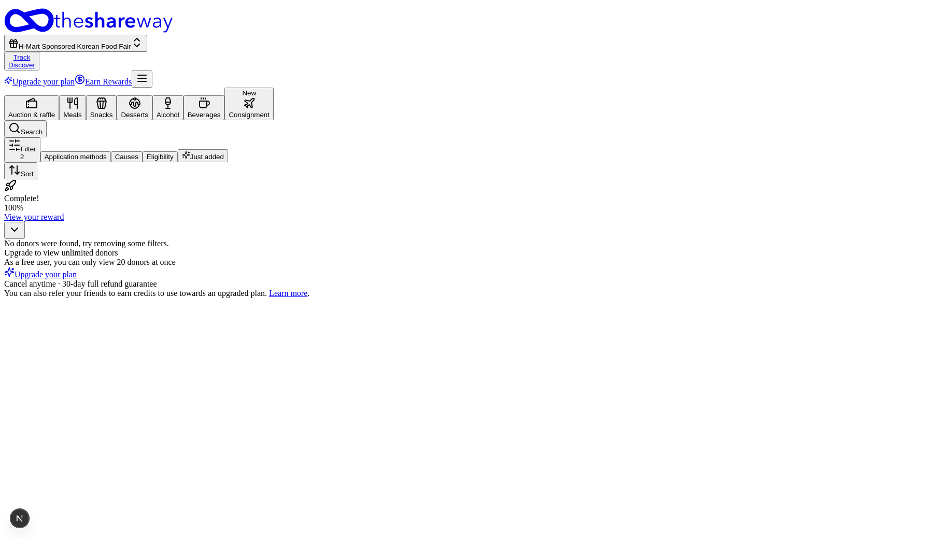
click at [131, 43] on span "H-Mart Sponsored Korean Food Fair" at bounding box center [75, 47] width 112 height 8
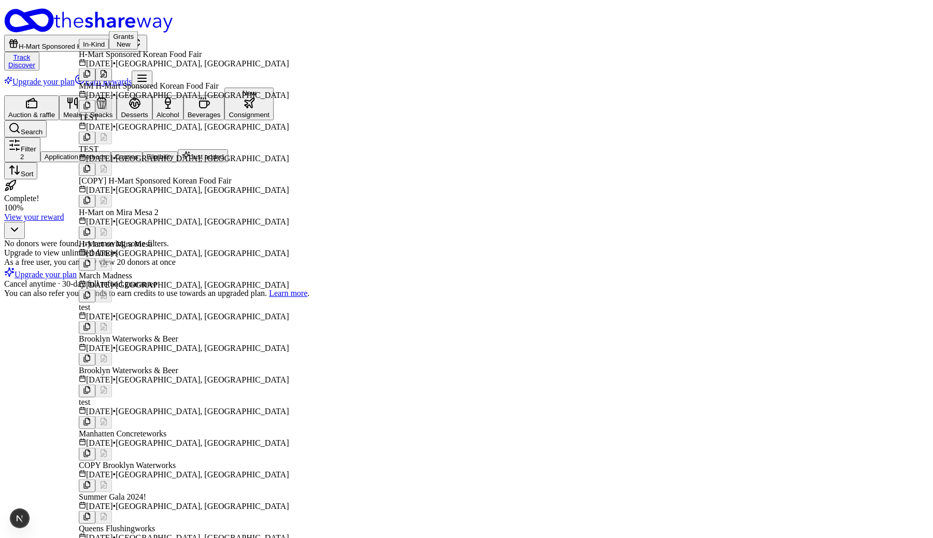
click at [112, 74] on button at bounding box center [103, 74] width 17 height 13
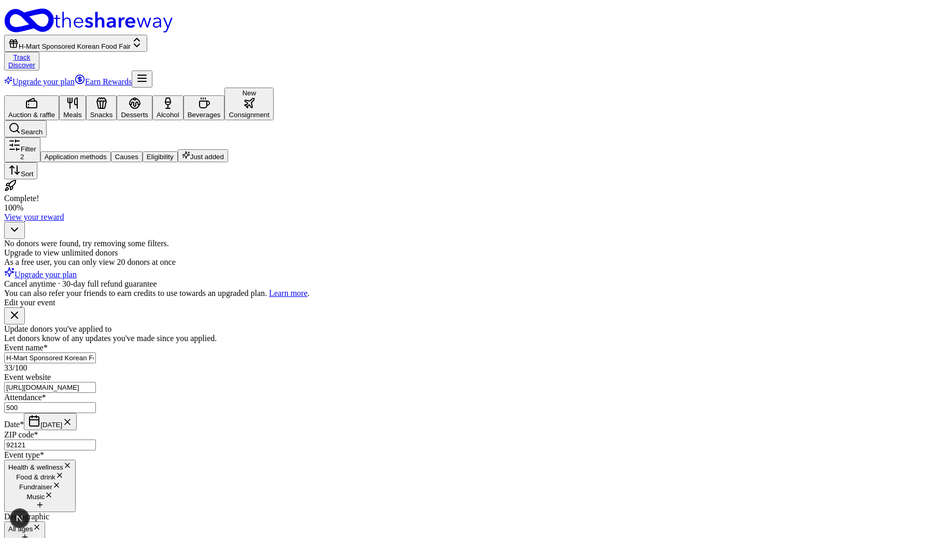
scroll to position [197, 0]
click at [18, 312] on icon "button" at bounding box center [14, 315] width 6 height 6
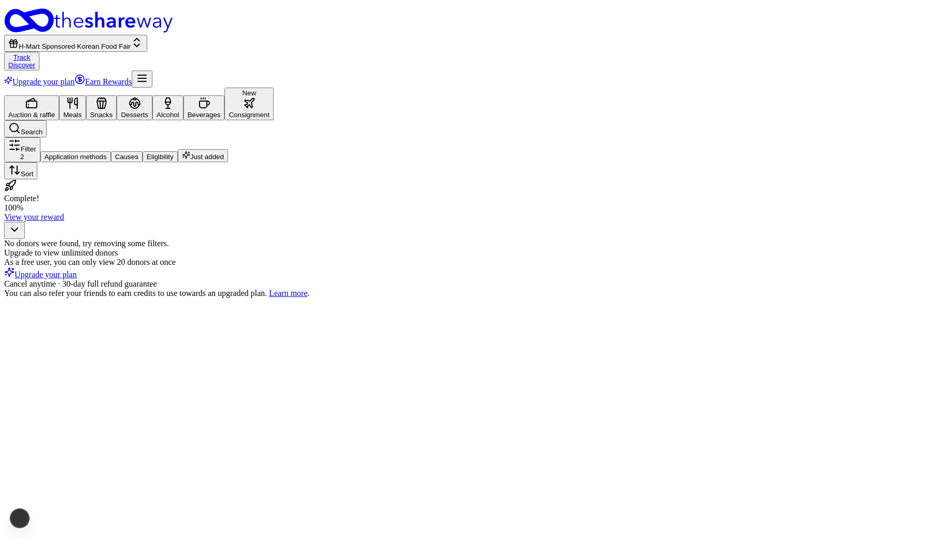
click at [274, 88] on button "New Consignment" at bounding box center [248, 104] width 49 height 33
click at [36, 145] on span "Filter" at bounding box center [29, 149] width 16 height 8
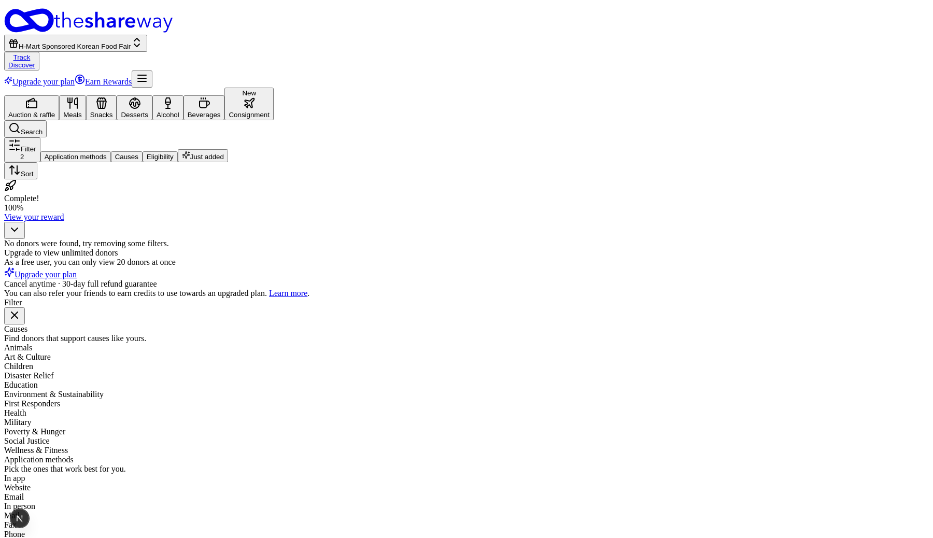
scroll to position [372, 0]
click at [21, 309] on icon "button" at bounding box center [14, 315] width 12 height 12
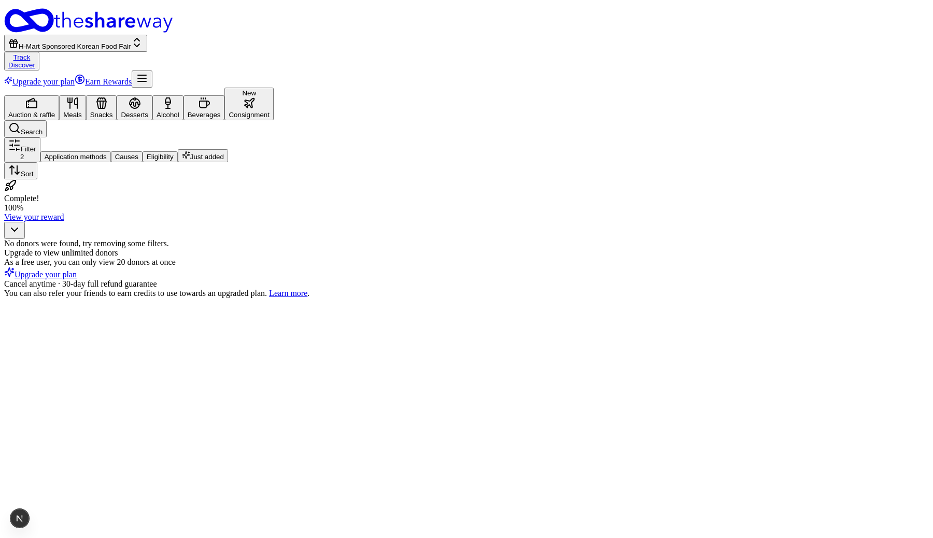
click at [256, 97] on icon "button" at bounding box center [249, 103] width 12 height 12
click at [183, 95] on button "Alcohol" at bounding box center [167, 107] width 31 height 25
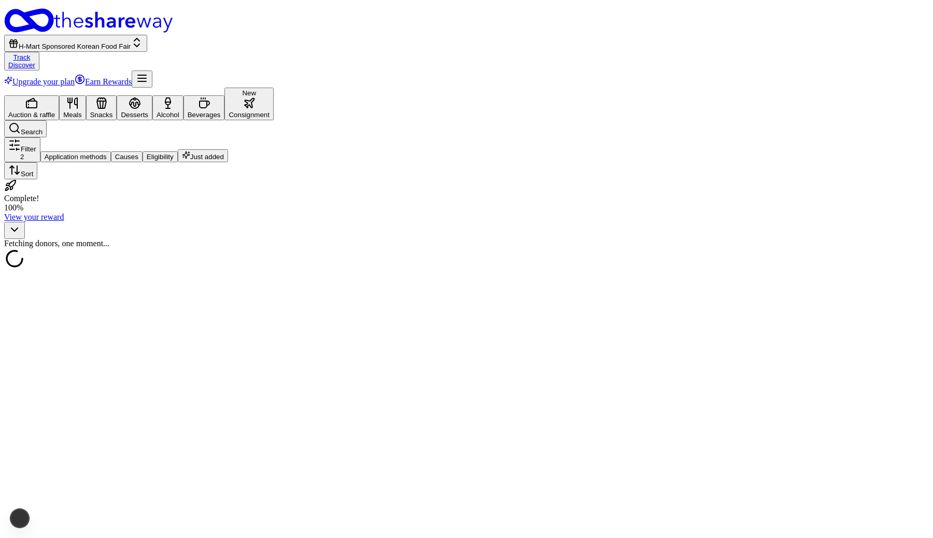
click at [225, 95] on button "Beverages" at bounding box center [203, 107] width 41 height 25
click at [256, 97] on icon "button" at bounding box center [249, 103] width 12 height 12
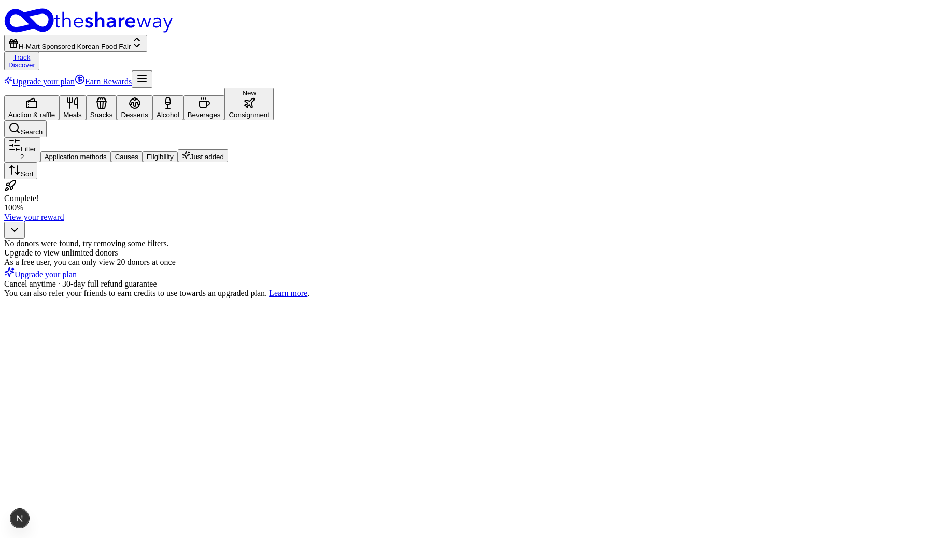
click at [148, 72] on icon "button" at bounding box center [142, 78] width 12 height 12
click at [773, 85] on span "Billing Free" at bounding box center [758, 81] width 33 height 8
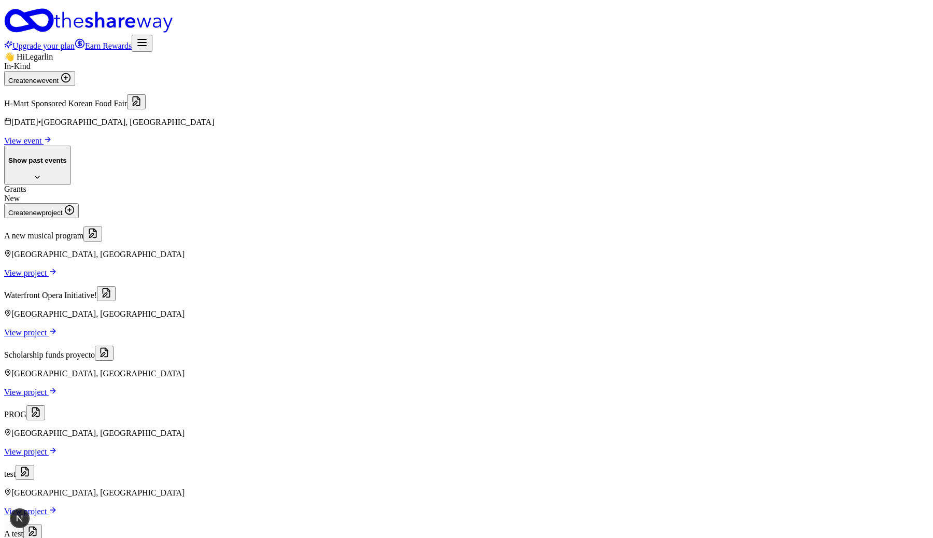
click at [148, 36] on icon "button" at bounding box center [142, 42] width 12 height 12
click at [762, 75] on link "Pricing" at bounding box center [750, 70] width 24 height 9
click at [127, 108] on span "H-Mart Sponsored Korean Food Fair" at bounding box center [65, 103] width 123 height 9
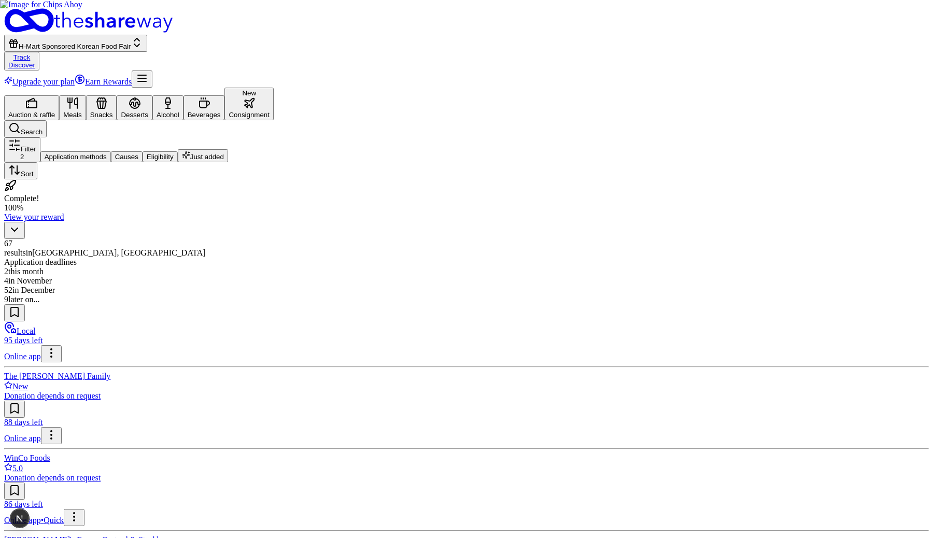
click at [274, 88] on button "New Consignment" at bounding box center [248, 104] width 49 height 33
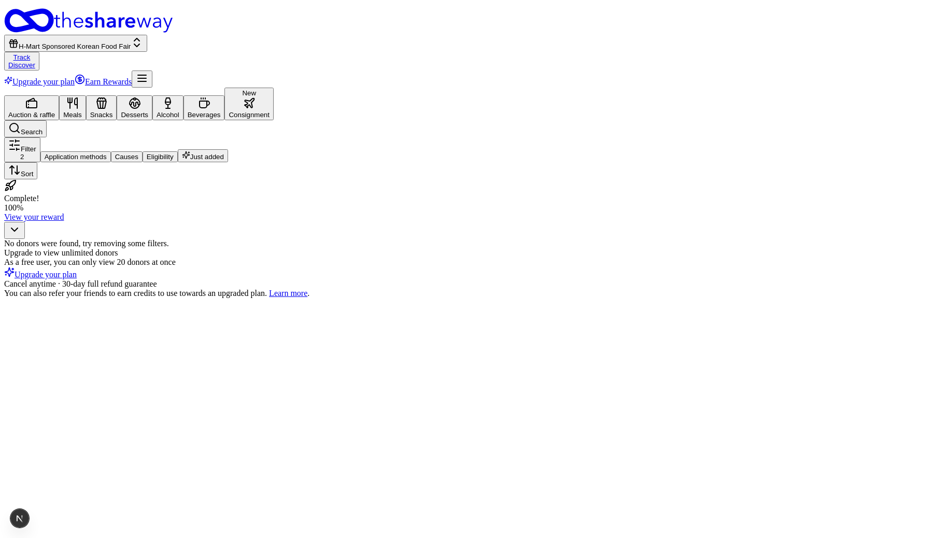
click at [82, 111] on div "Meals" at bounding box center [72, 115] width 19 height 8
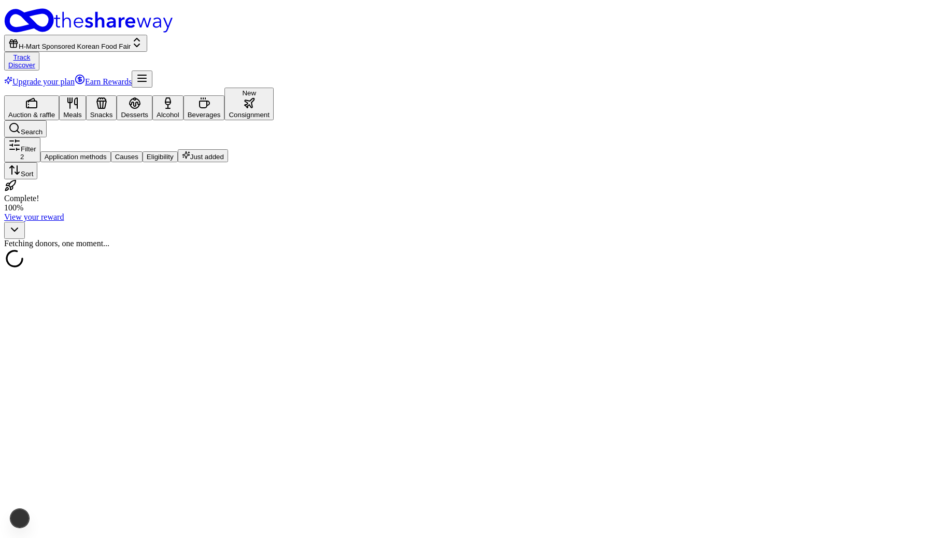
click at [59, 95] on button "Auction & raffle" at bounding box center [31, 107] width 55 height 25
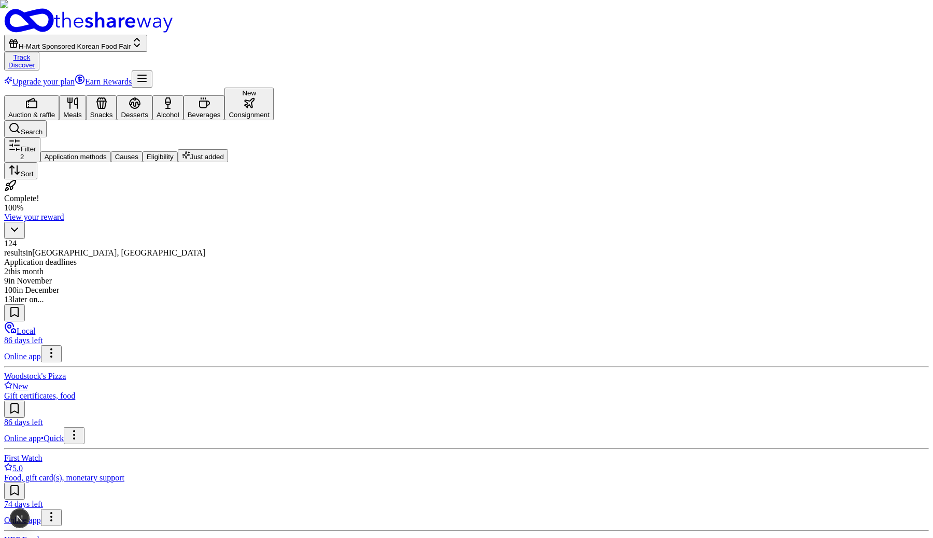
click at [274, 88] on button "New Consignment" at bounding box center [248, 104] width 49 height 33
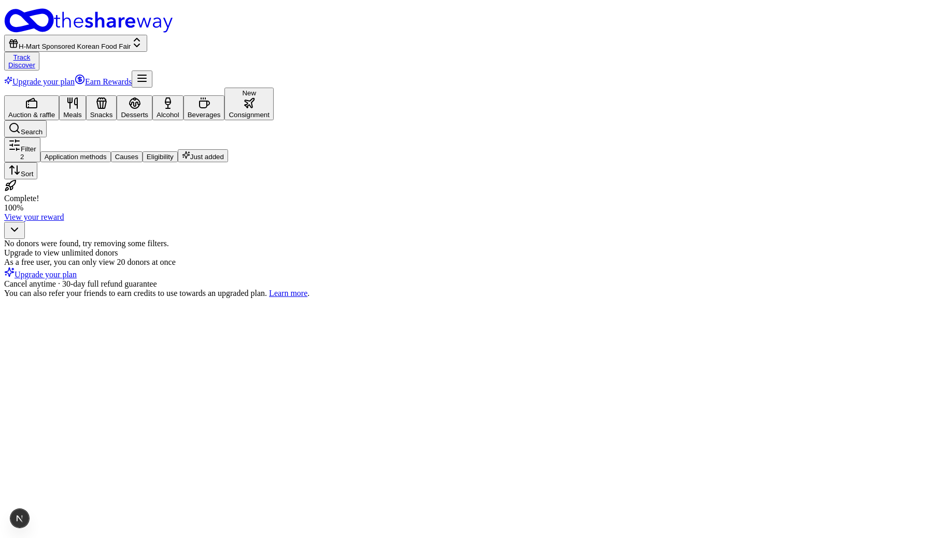
click at [47, 120] on button "Search" at bounding box center [25, 128] width 43 height 17
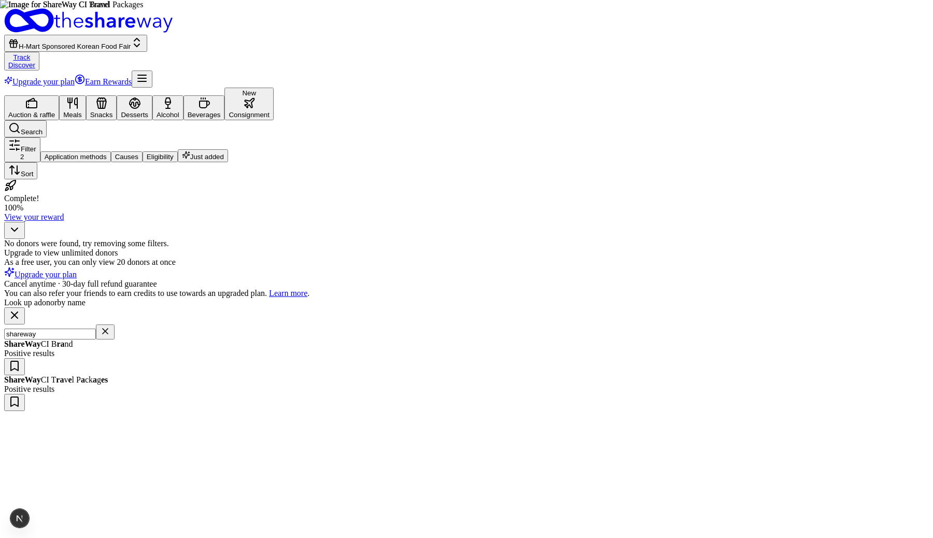
type input "shareway"
click at [160, 327] on div "Look up a donor by name shareway ShareWay CI B ra nd Positive results ShareWay …" at bounding box center [466, 354] width 925 height 113
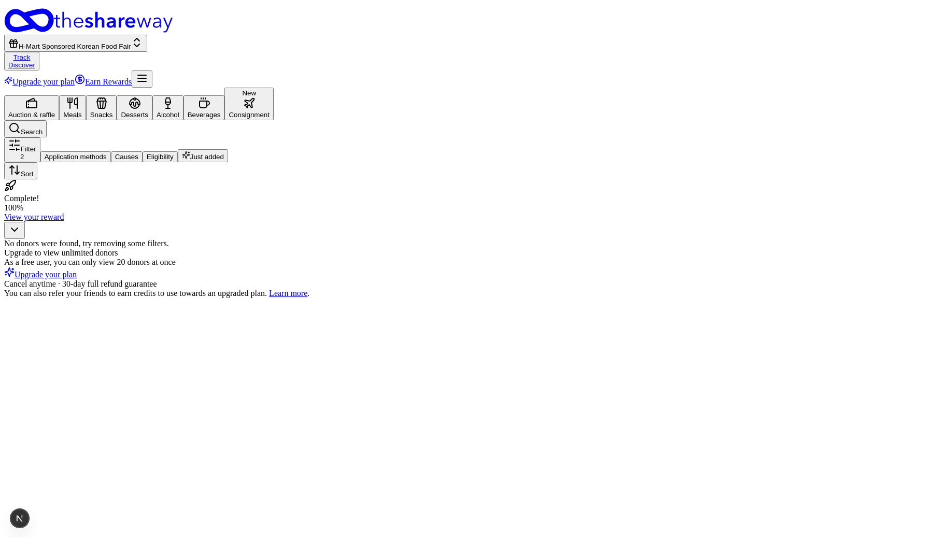
click at [529, 298] on div "No donors were found, try removing some filters. Upgrade to view unlimited dono…" at bounding box center [466, 268] width 925 height 59
click at [221, 111] on div "Beverages" at bounding box center [204, 115] width 33 height 8
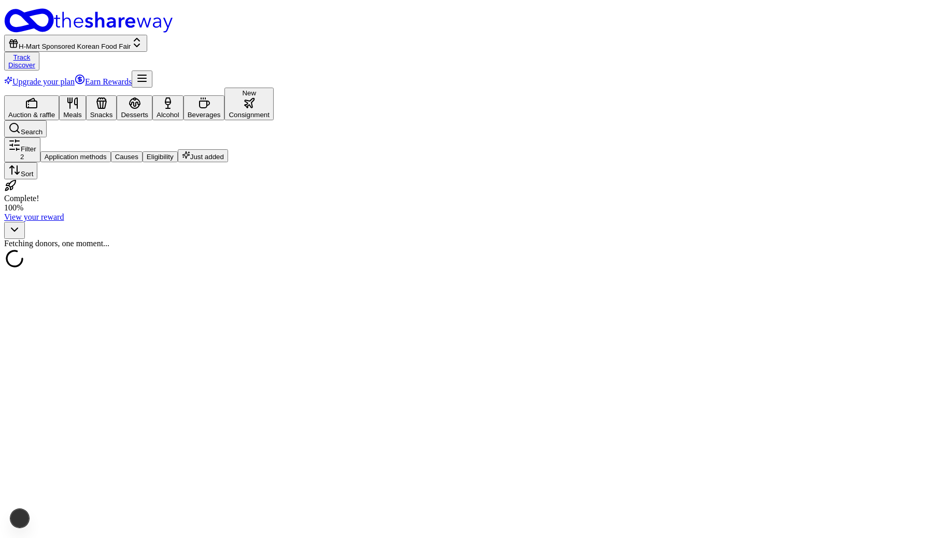
click at [270, 111] on div "Consignment" at bounding box center [249, 115] width 41 height 8
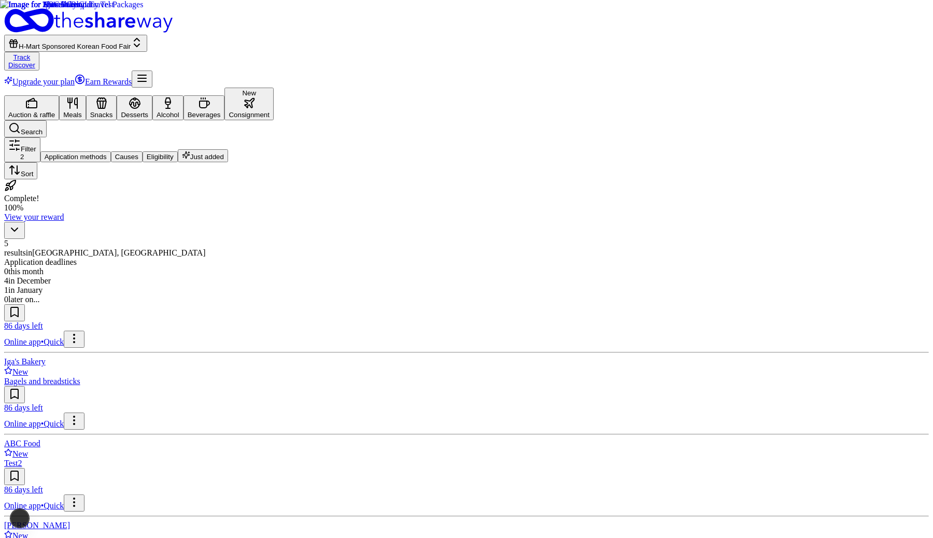
click at [55, 111] on div "Auction & raffle" at bounding box center [31, 115] width 47 height 8
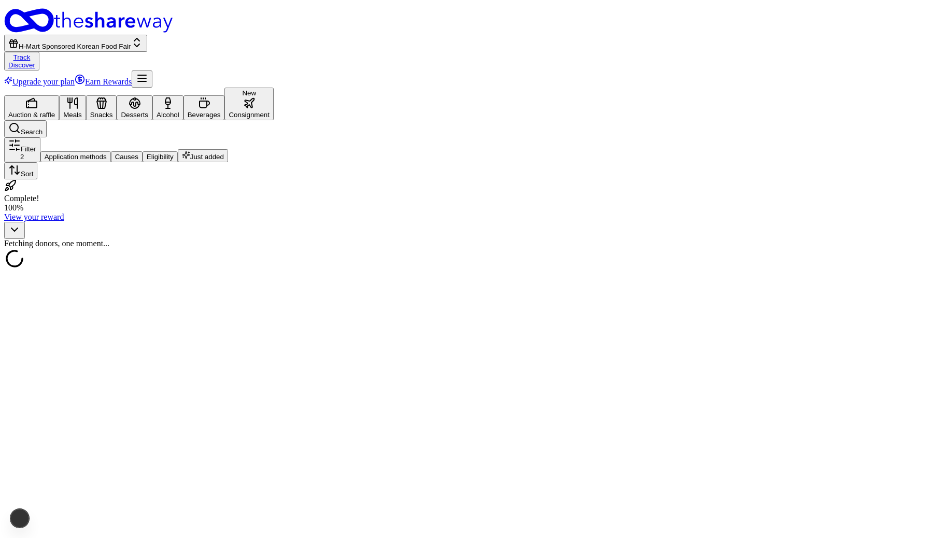
click at [131, 43] on span "H-Mart Sponsored Korean Food Fair" at bounding box center [75, 47] width 112 height 8
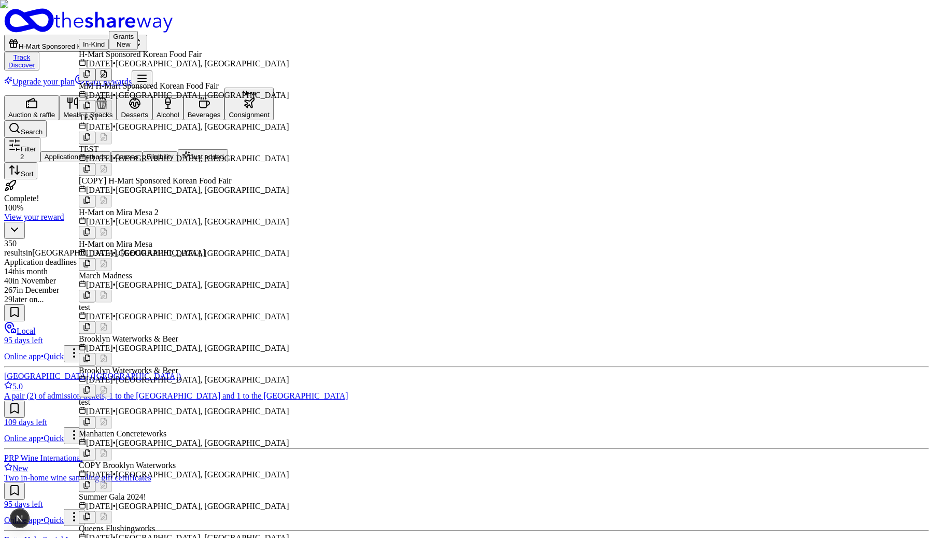
click at [474, 12] on div "H-Mart Sponsored Korean Food Fair Track Discover Upgrade your plan Earn Rewards" at bounding box center [466, 47] width 925 height 79
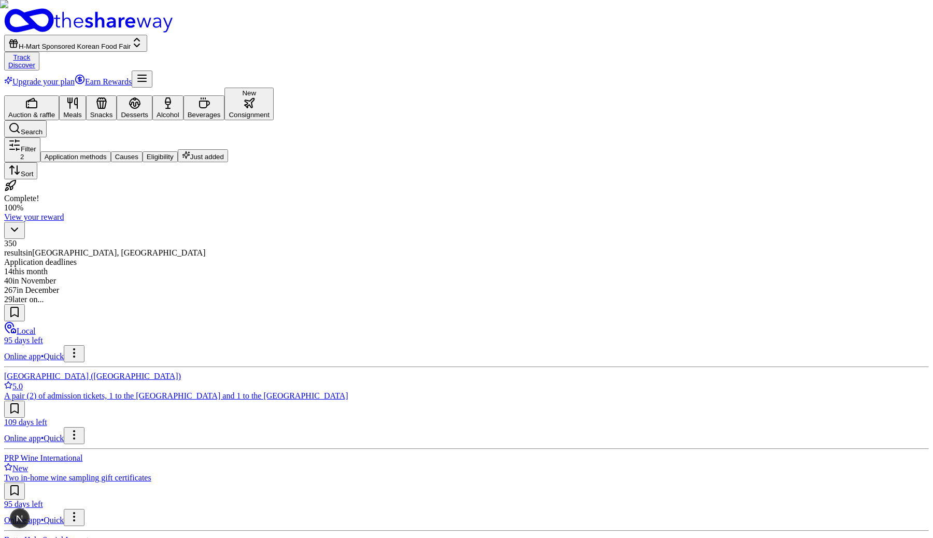
click at [82, 111] on div "Meals" at bounding box center [72, 115] width 19 height 8
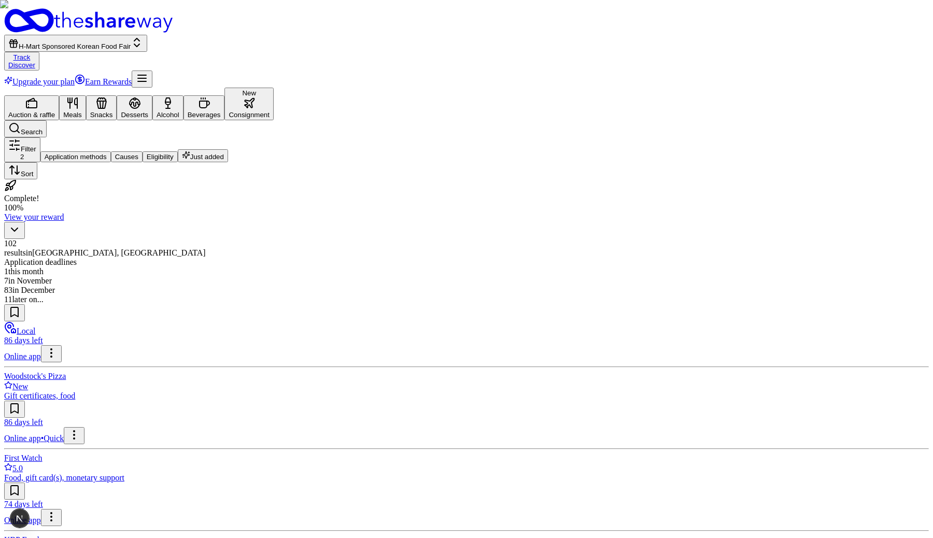
click at [152, 95] on button "Desserts" at bounding box center [135, 107] width 36 height 25
click at [183, 95] on button "Alcohol" at bounding box center [167, 107] width 31 height 25
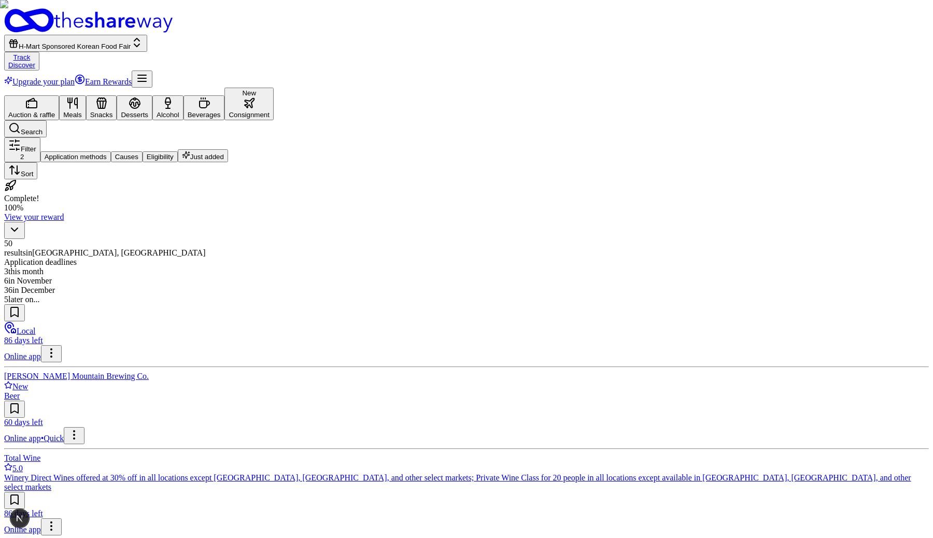
click at [117, 95] on button "Snacks" at bounding box center [101, 107] width 31 height 25
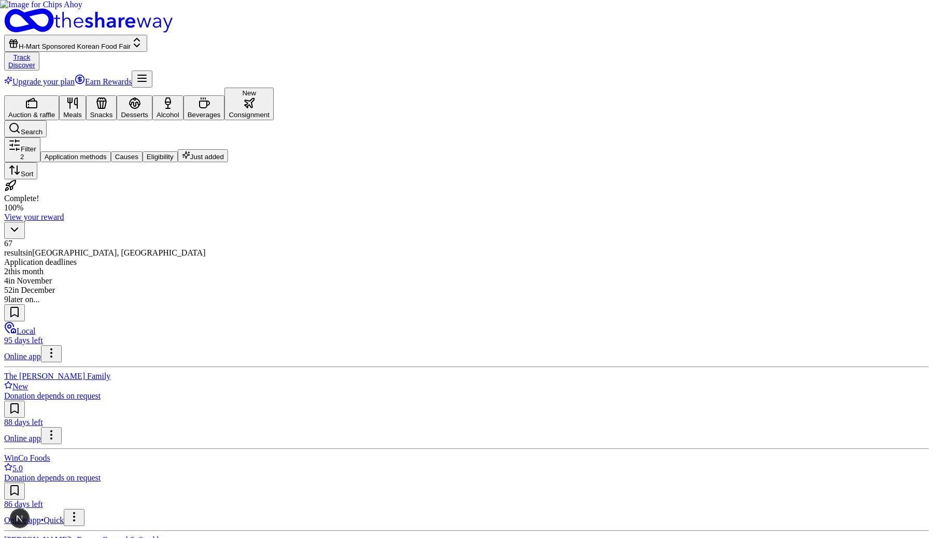
click at [139, 105] on icon "button" at bounding box center [134, 107] width 9 height 4
click at [179, 111] on div "Alcohol" at bounding box center [168, 115] width 23 height 8
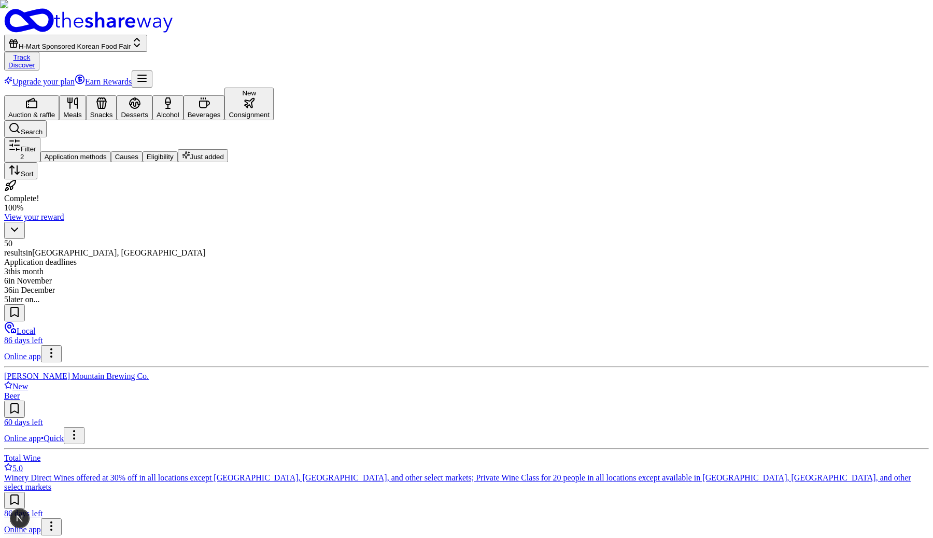
click at [225, 95] on button "Beverages" at bounding box center [203, 107] width 41 height 25
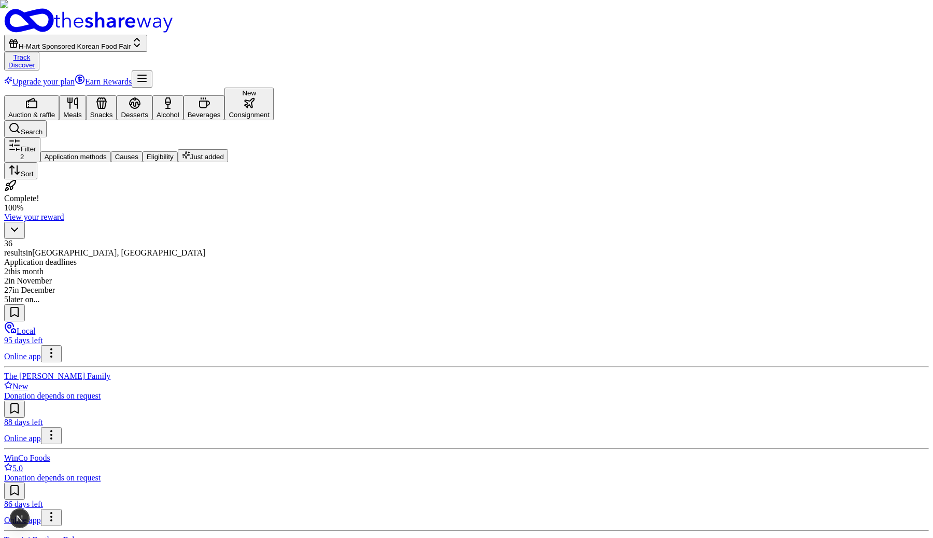
click at [147, 35] on button "H-Mart Sponsored Korean Food Fair" at bounding box center [75, 43] width 143 height 17
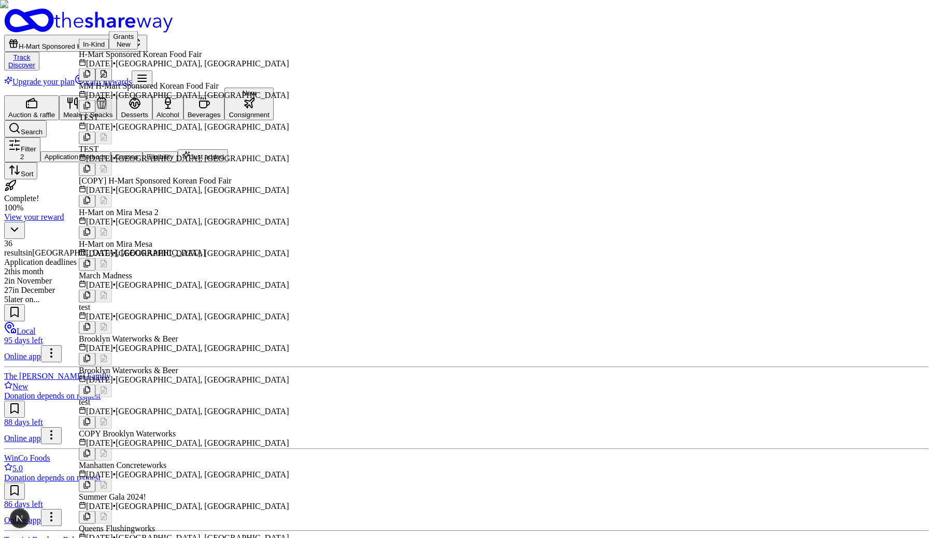
click at [112, 73] on button at bounding box center [103, 74] width 17 height 13
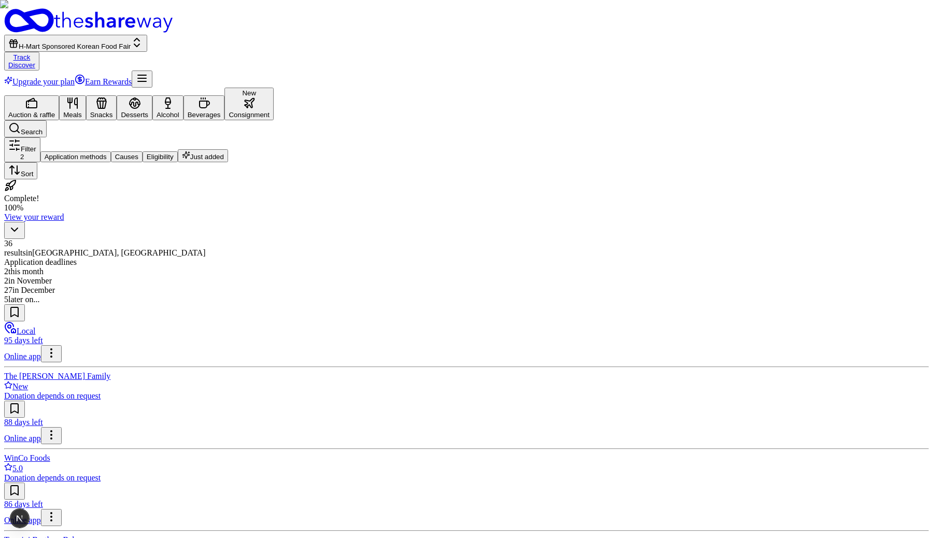
scroll to position [197, 0]
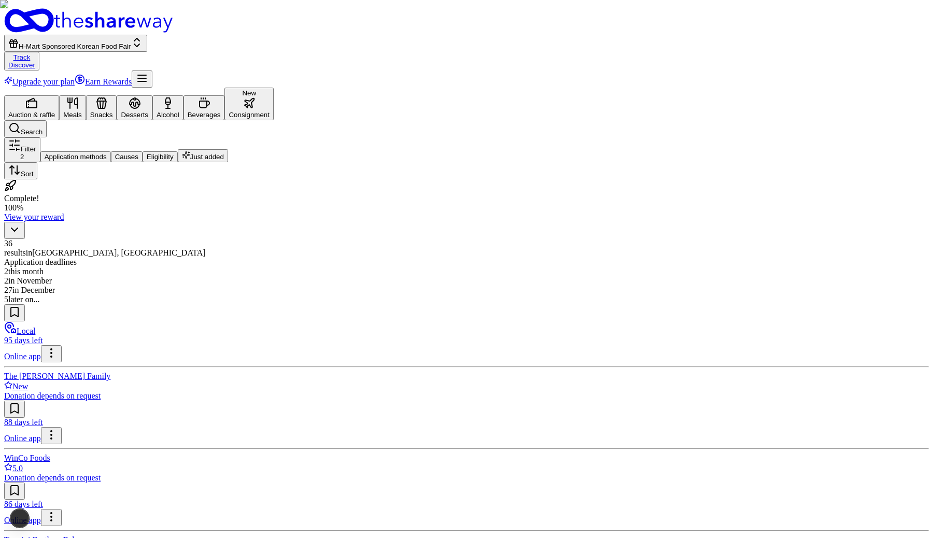
click at [174, 97] on icon "button" at bounding box center [168, 103] width 12 height 12
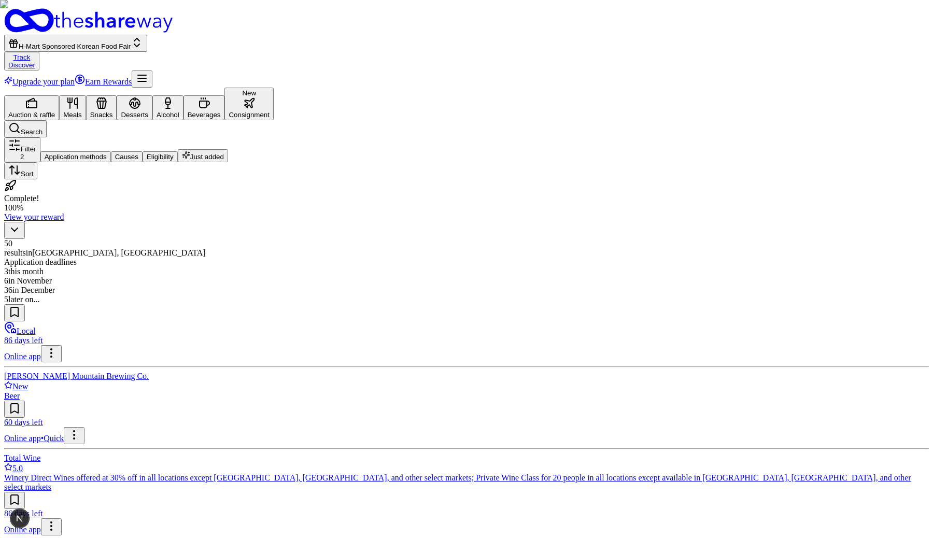
click at [141, 97] on icon "button" at bounding box center [135, 103] width 12 height 12
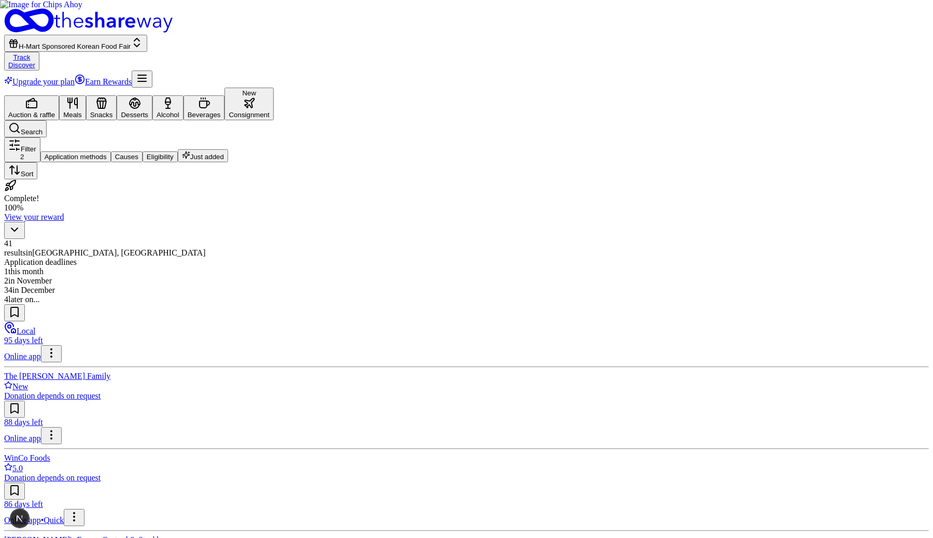
click at [113, 111] on div "Snacks" at bounding box center [101, 115] width 23 height 8
click at [147, 35] on button "H-Mart Sponsored Korean Food Fair" at bounding box center [75, 43] width 143 height 17
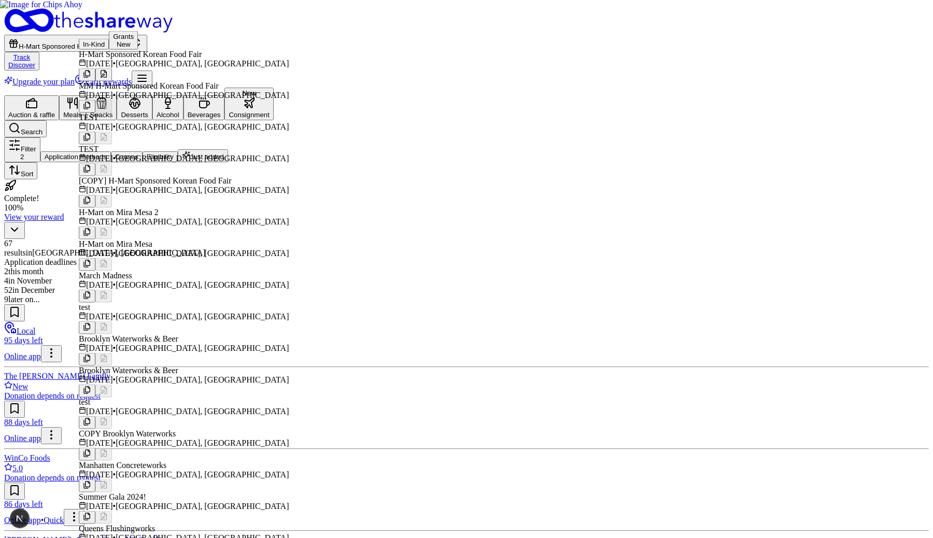
click at [112, 71] on button at bounding box center [103, 74] width 17 height 13
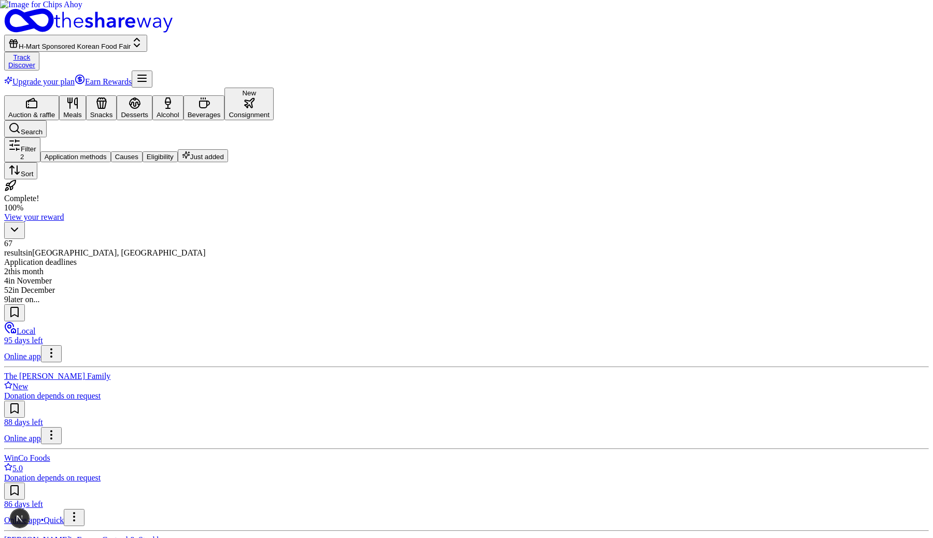
scroll to position [197, 0]
click at [221, 111] on div "Beverages" at bounding box center [204, 115] width 33 height 8
click at [183, 95] on button "Alcohol" at bounding box center [167, 107] width 31 height 25
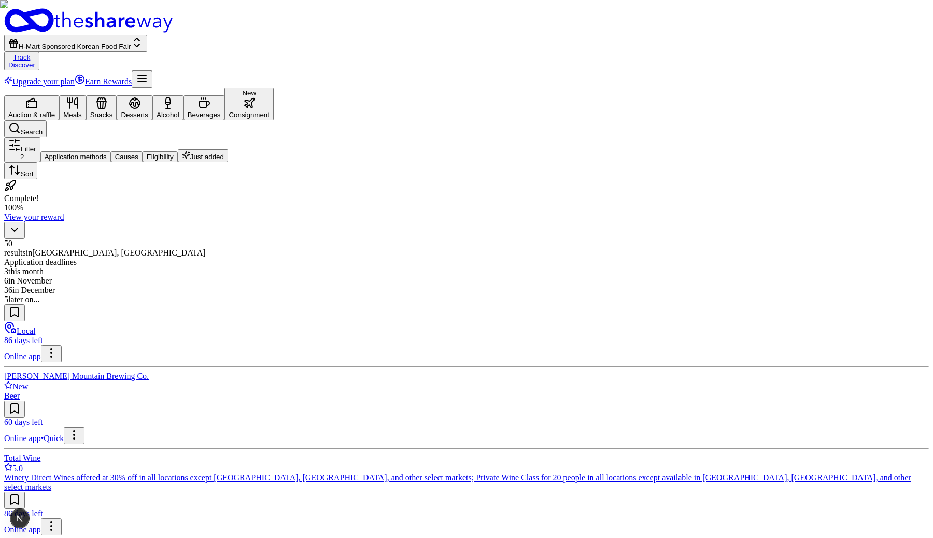
click at [55, 111] on div "Auction & raffle" at bounding box center [31, 115] width 47 height 8
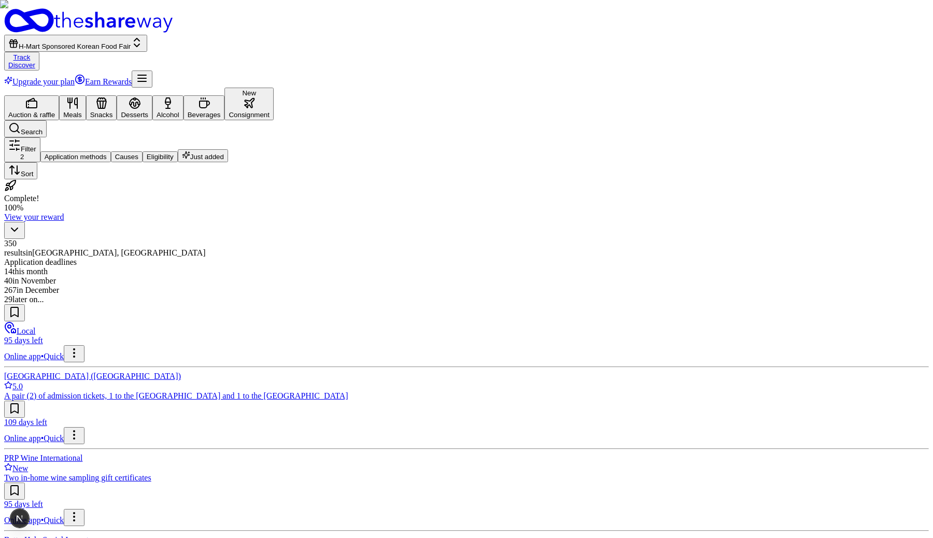
click at [256, 97] on icon "button" at bounding box center [249, 103] width 12 height 12
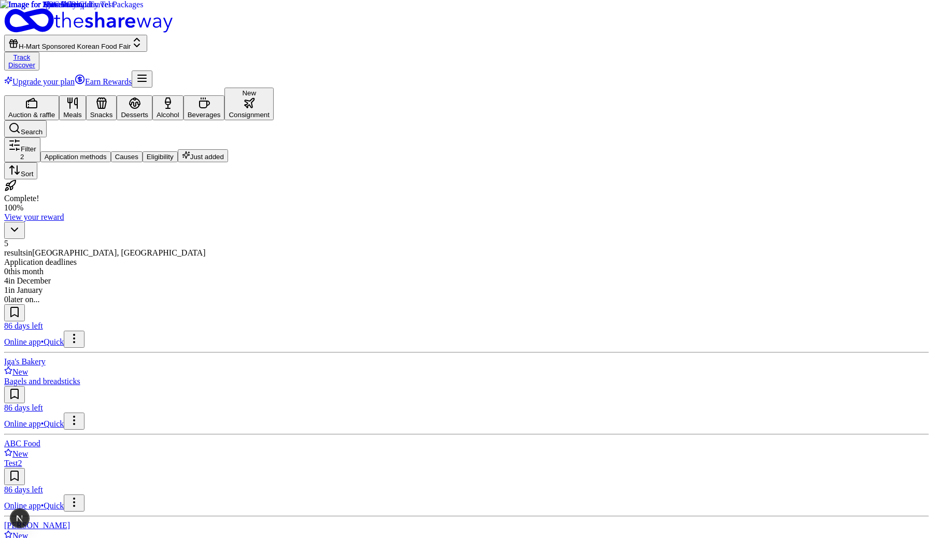
click at [55, 111] on div "Auction & raffle" at bounding box center [31, 115] width 47 height 8
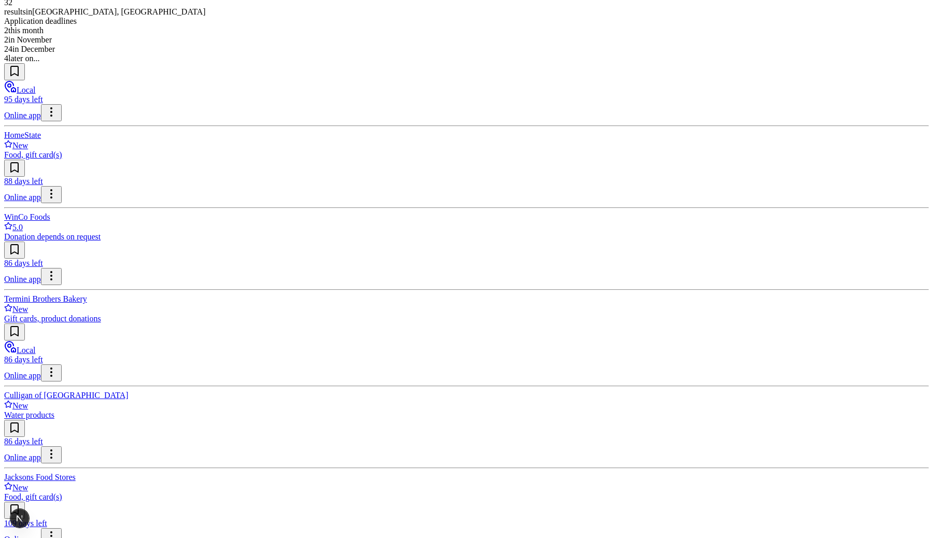
scroll to position [536, 0]
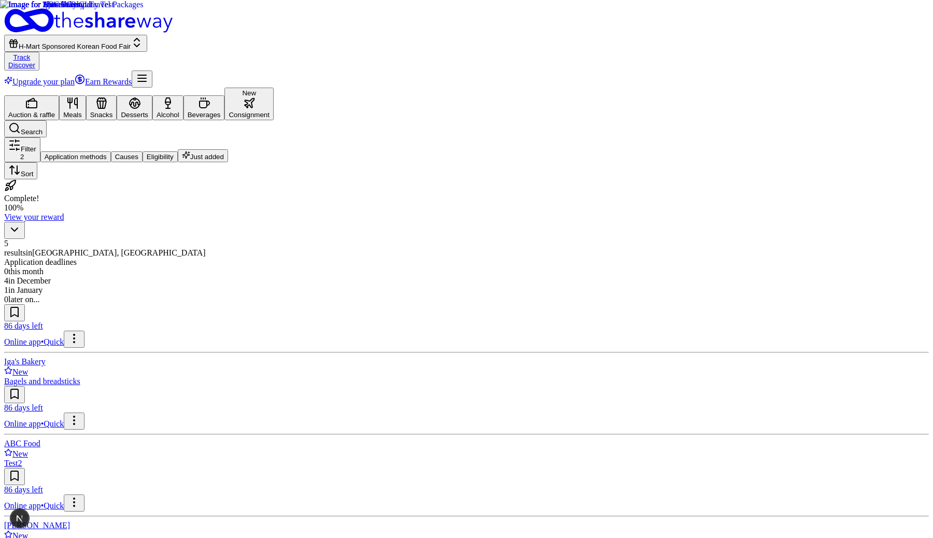
click at [112, 270] on img at bounding box center [466, 269] width 933 height 538
click at [131, 43] on span "H-Mart Sponsored Korean Food Fair" at bounding box center [75, 47] width 112 height 8
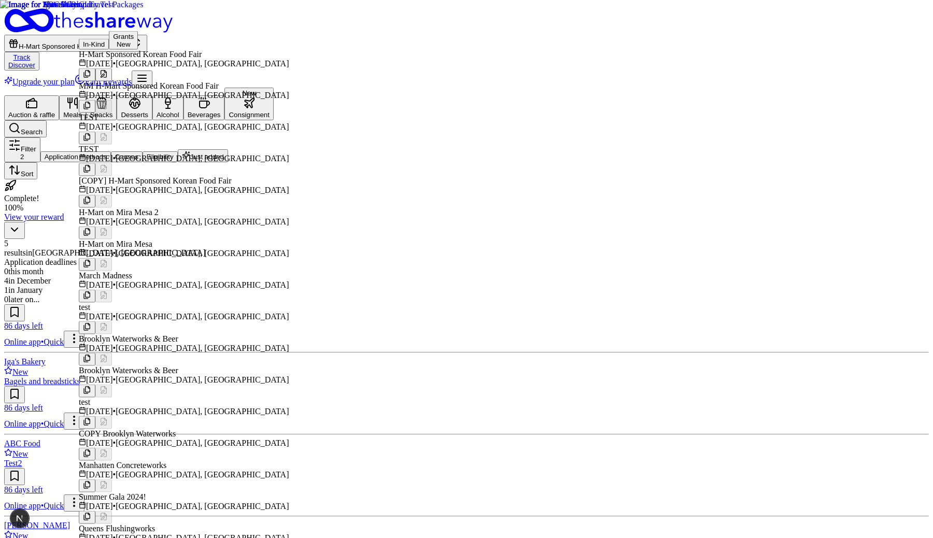
click at [112, 74] on button at bounding box center [103, 74] width 17 height 13
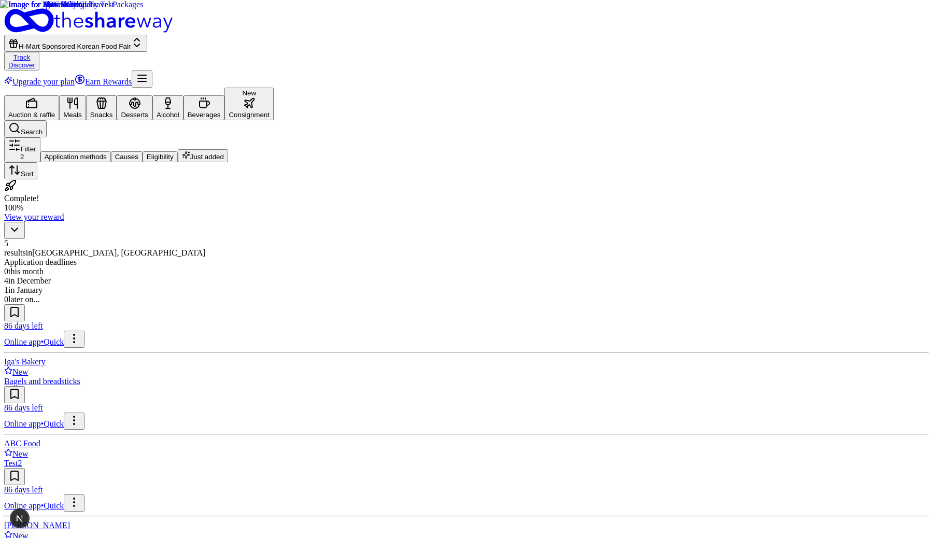
scroll to position [197, 0]
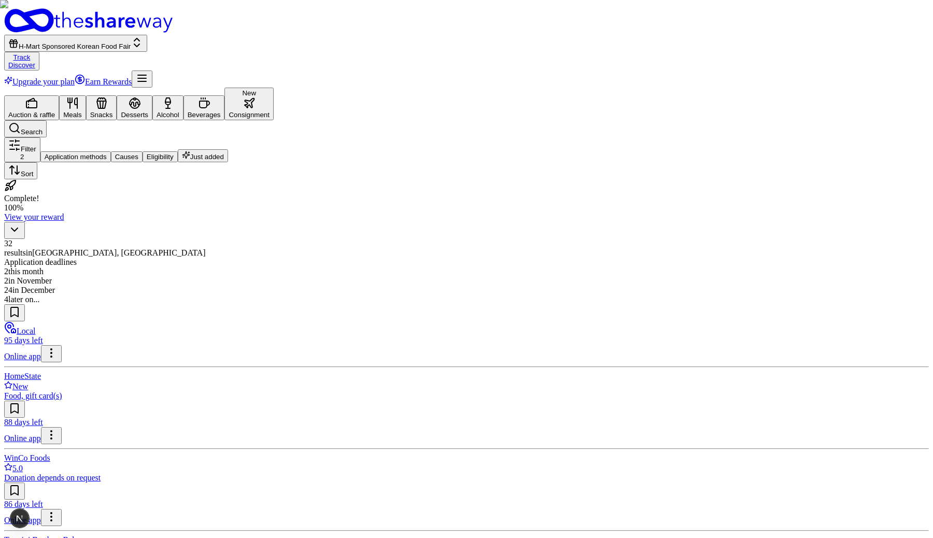
click at [59, 95] on button "Auction & raffle" at bounding box center [31, 107] width 55 height 25
click at [270, 111] on div "Consignment" at bounding box center [249, 115] width 41 height 8
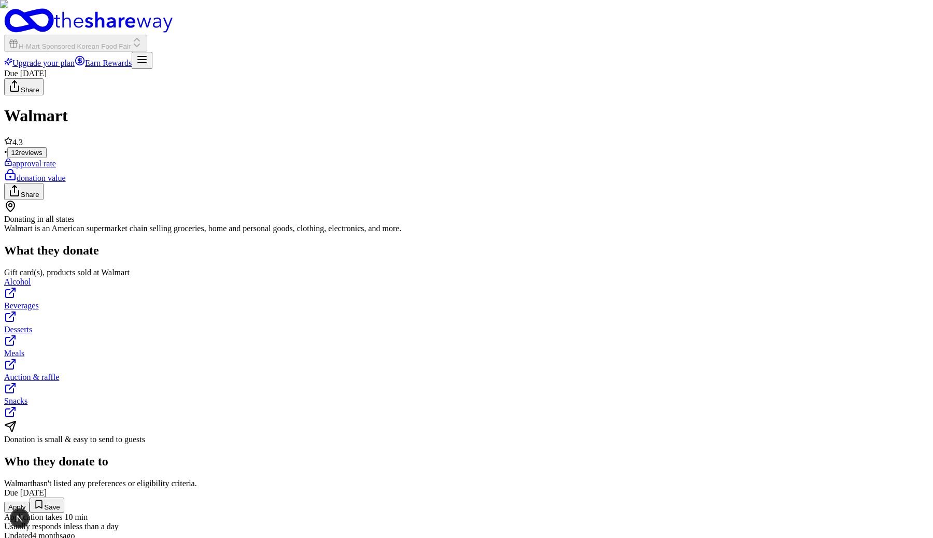
click at [30, 502] on button "Apply" at bounding box center [16, 507] width 25 height 11
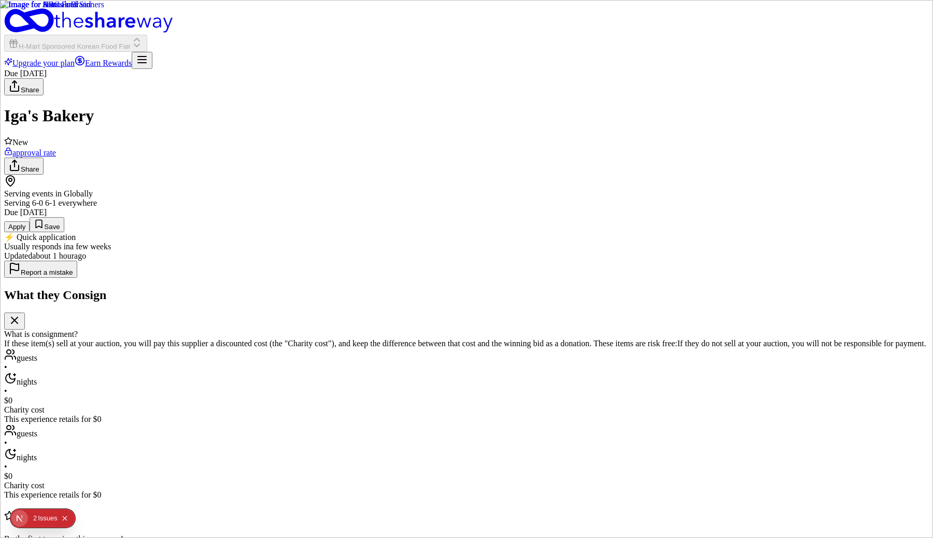
click at [30, 232] on button "Apply" at bounding box center [16, 226] width 25 height 11
